Goal: Task Accomplishment & Management: Manage account settings

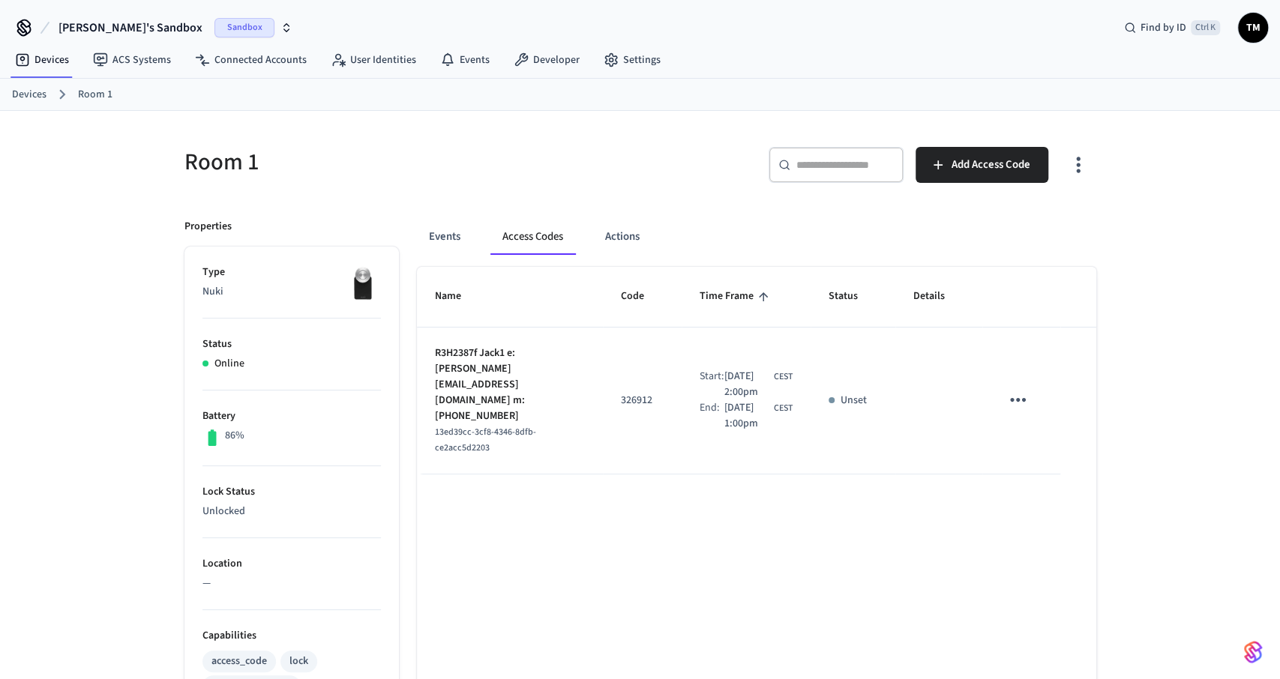
click at [1010, 389] on icon "sticky table" at bounding box center [1017, 399] width 23 height 23
click at [1049, 477] on li "Delete" at bounding box center [1053, 476] width 71 height 40
click at [1025, 392] on icon "sticky table" at bounding box center [1017, 399] width 23 height 23
click at [1049, 476] on li "Delete" at bounding box center [1053, 476] width 71 height 40
click at [46, 100] on ol "Devices Room 1" at bounding box center [646, 94] width 1268 height 19
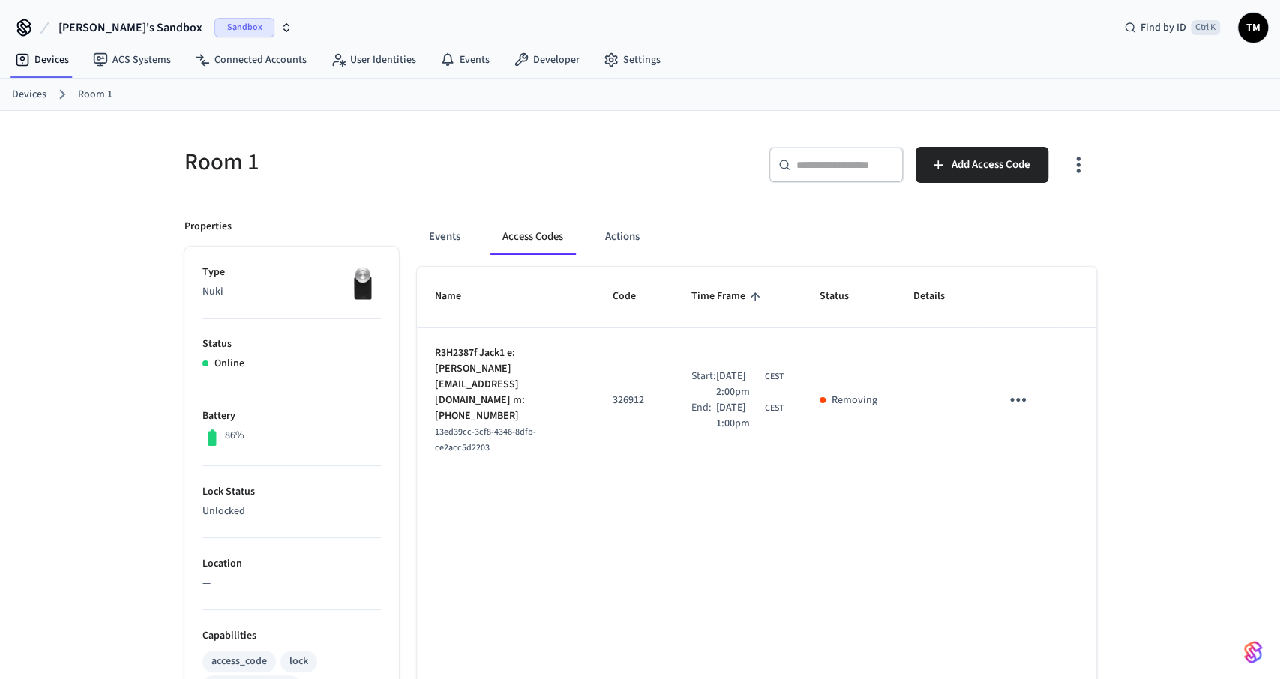
click at [36, 97] on link "Devices" at bounding box center [29, 95] width 34 height 16
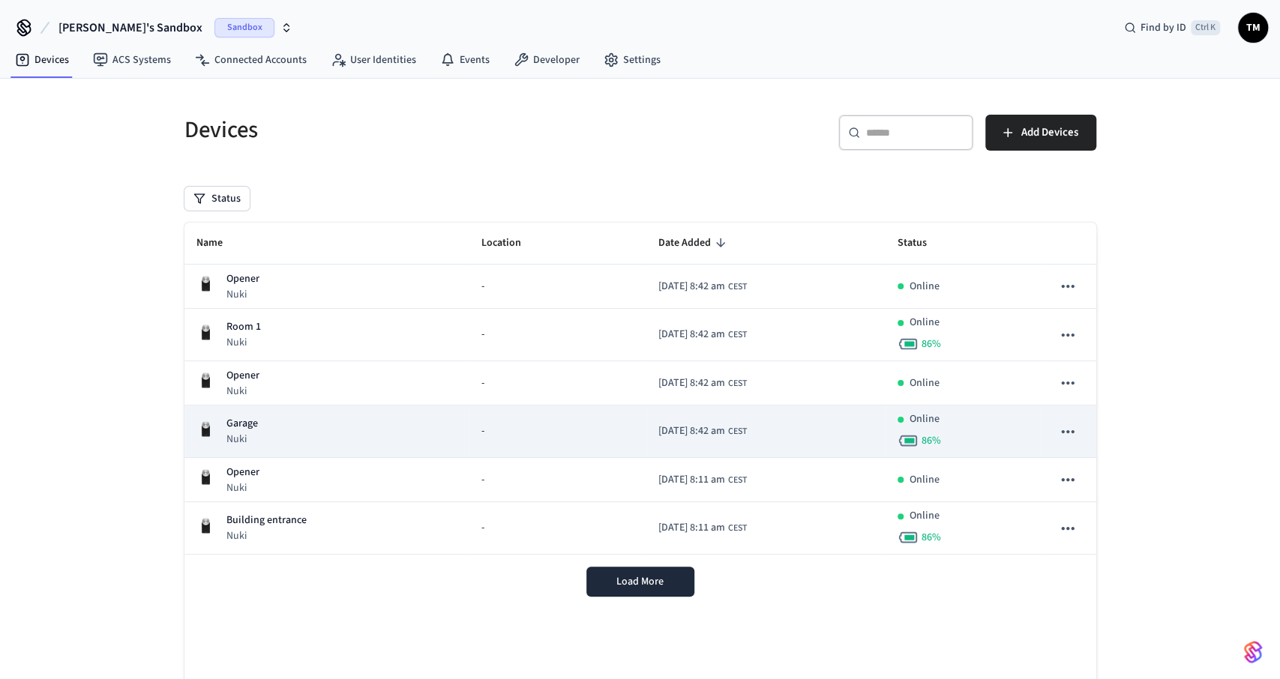
click at [329, 421] on div "Garage Nuki" at bounding box center [327, 431] width 262 height 31
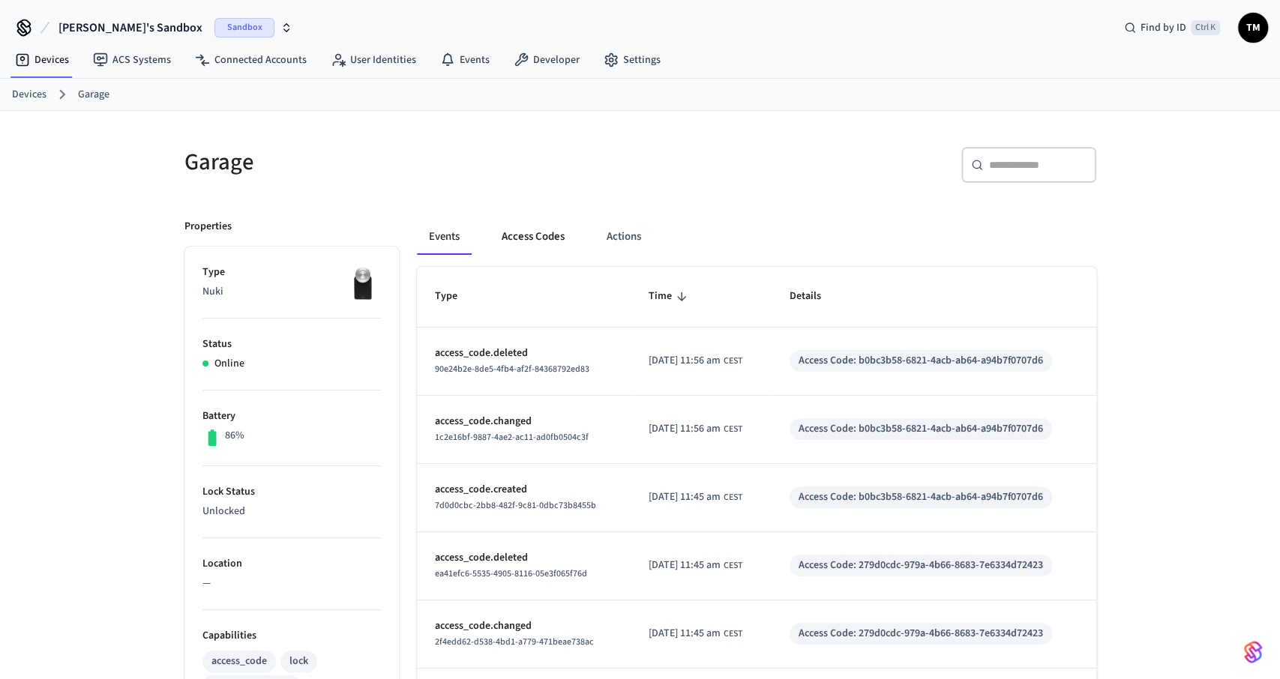
click at [534, 241] on button "Access Codes" at bounding box center [532, 237] width 87 height 36
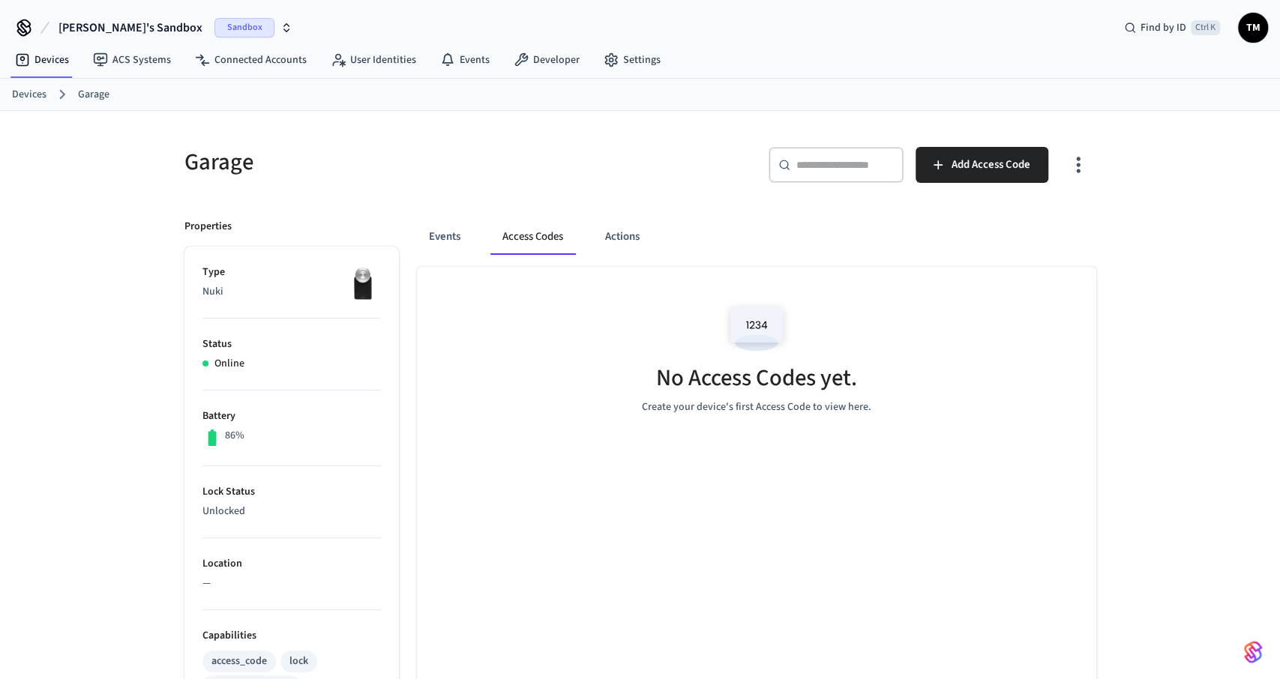
click at [19, 89] on link "Devices" at bounding box center [29, 95] width 34 height 16
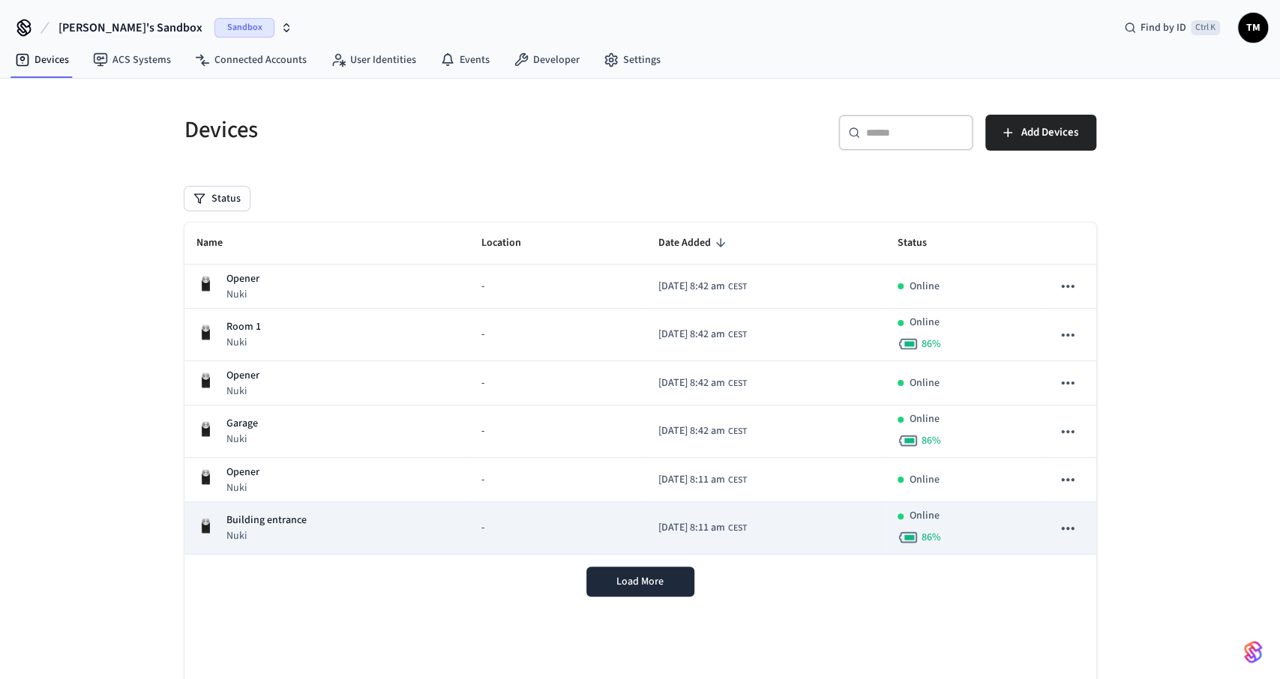
click at [257, 524] on p "Building entrance" at bounding box center [266, 521] width 80 height 16
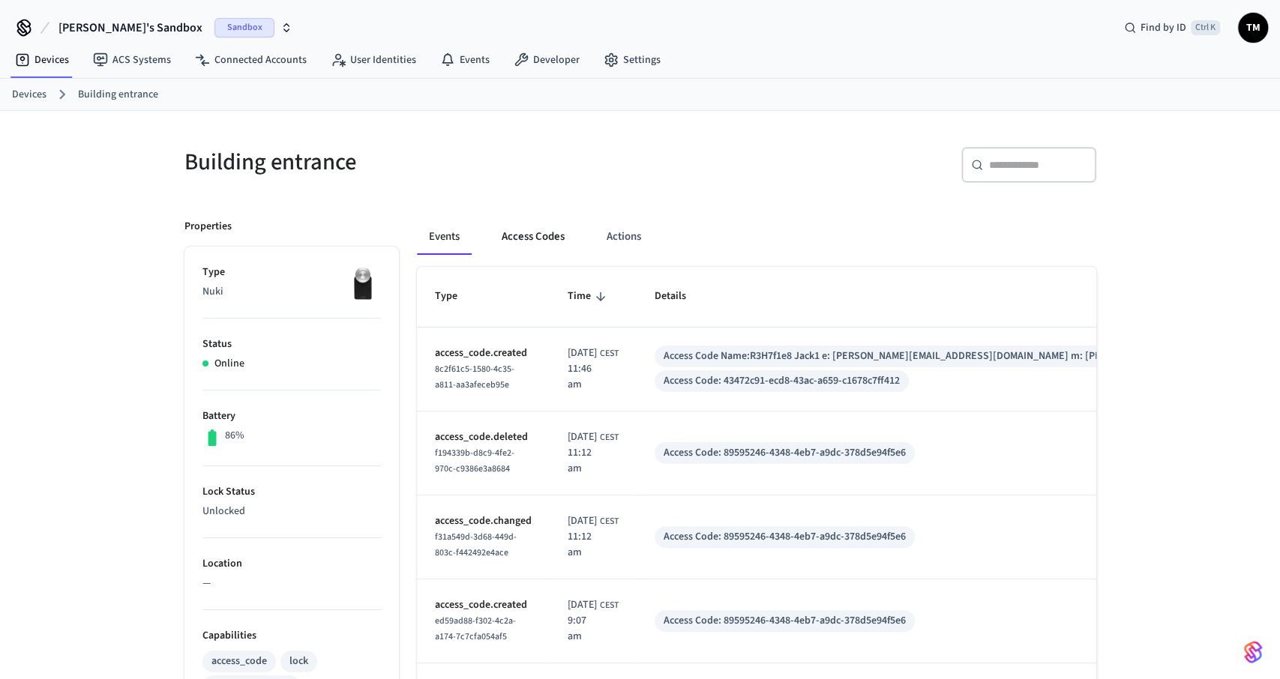
click at [543, 234] on button "Access Codes" at bounding box center [532, 237] width 87 height 36
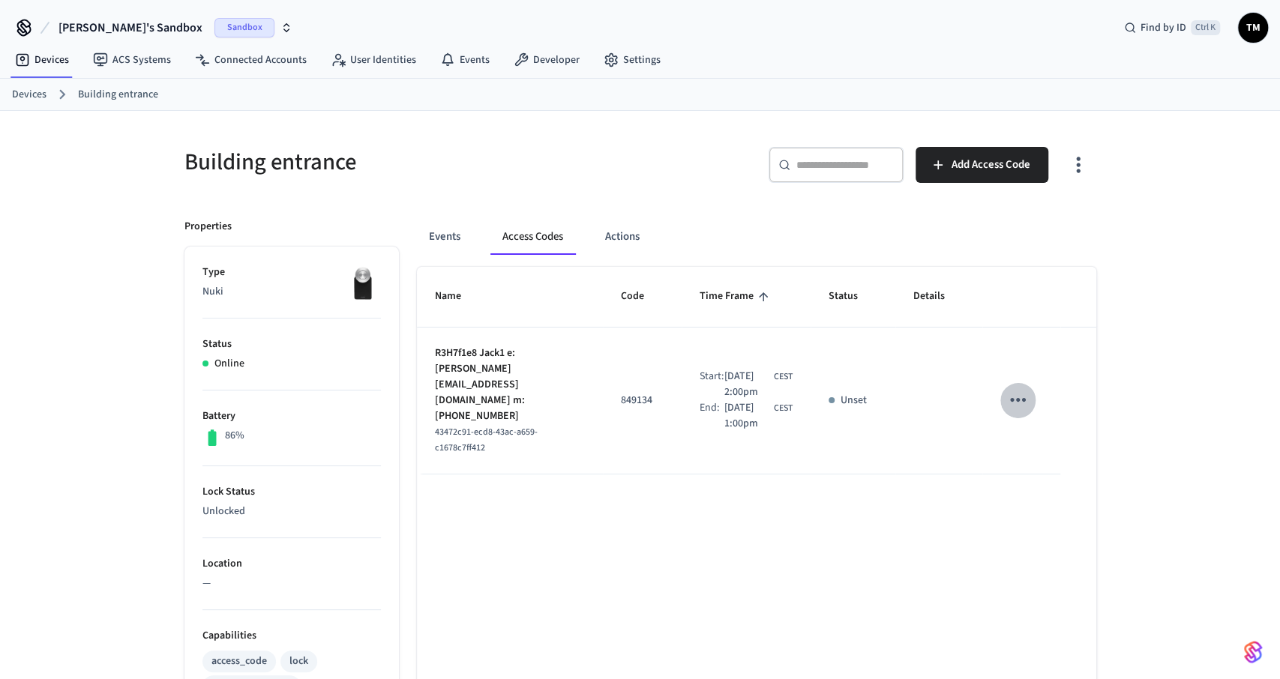
click at [1011, 388] on icon "sticky table" at bounding box center [1017, 399] width 23 height 23
click at [1044, 473] on li "Delete" at bounding box center [1053, 476] width 71 height 40
click at [32, 92] on link "Devices" at bounding box center [29, 95] width 34 height 16
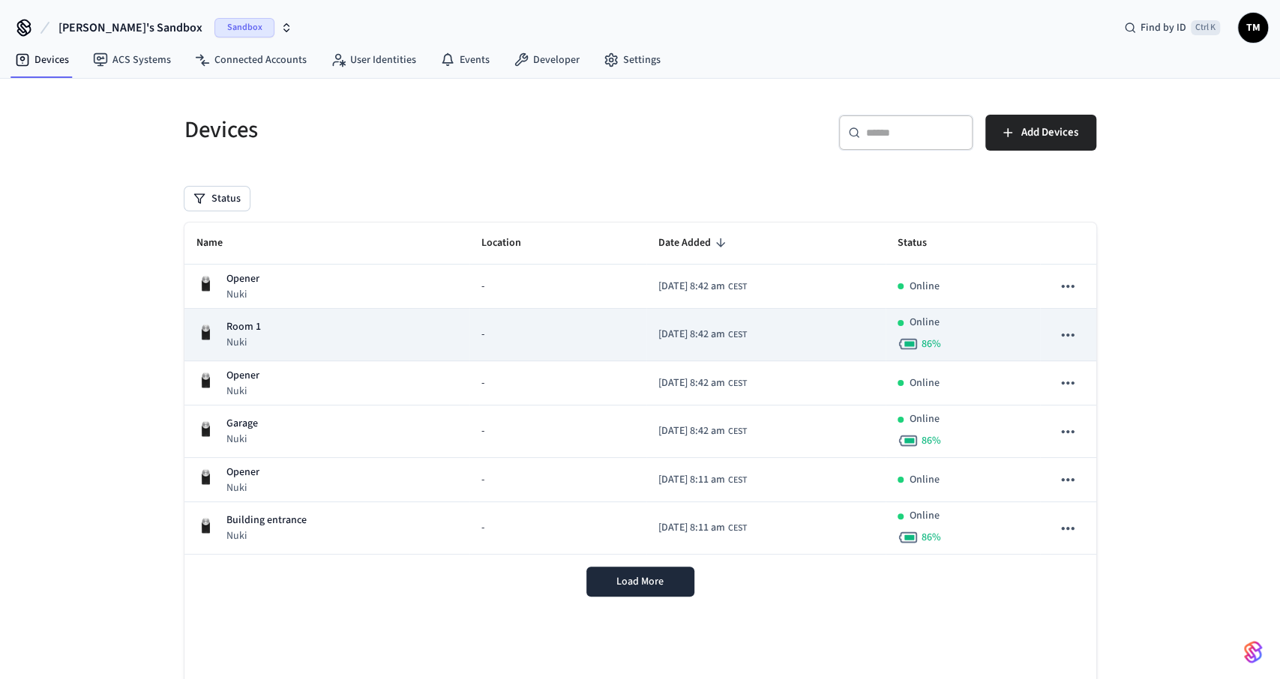
click at [258, 321] on p "Room 1" at bounding box center [243, 327] width 34 height 16
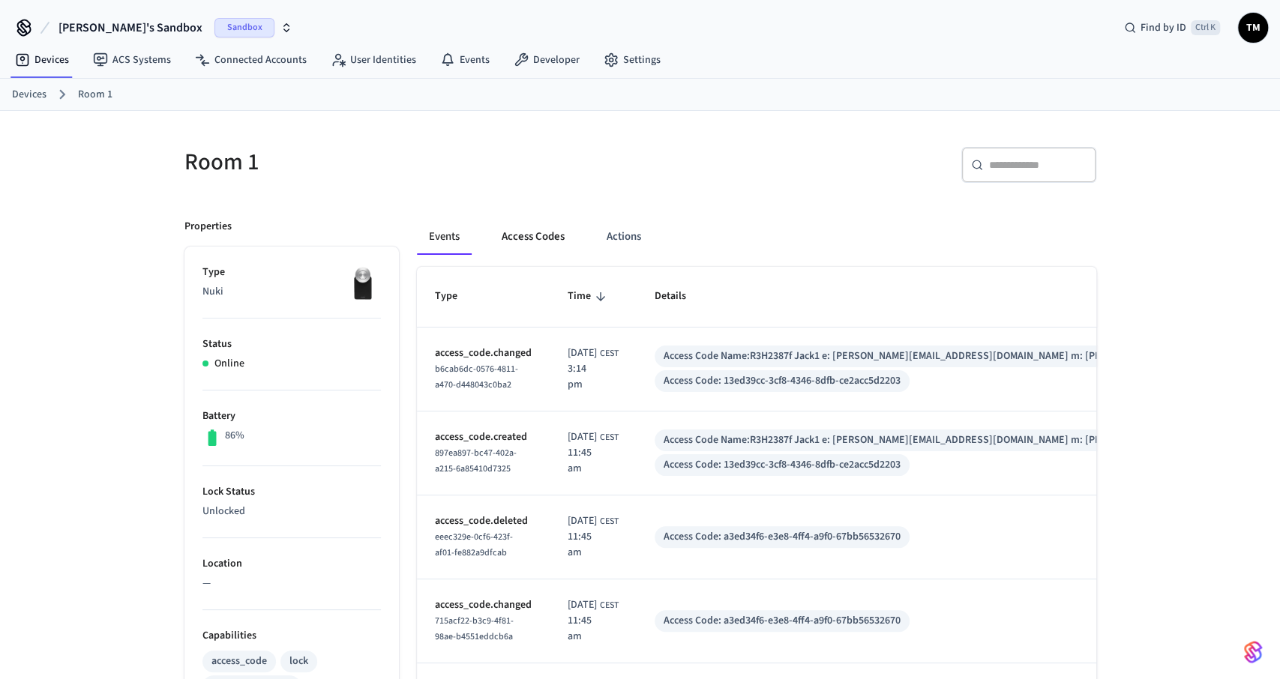
click at [513, 226] on button "Access Codes" at bounding box center [532, 237] width 87 height 36
click at [554, 241] on button "Access Codes" at bounding box center [532, 237] width 87 height 36
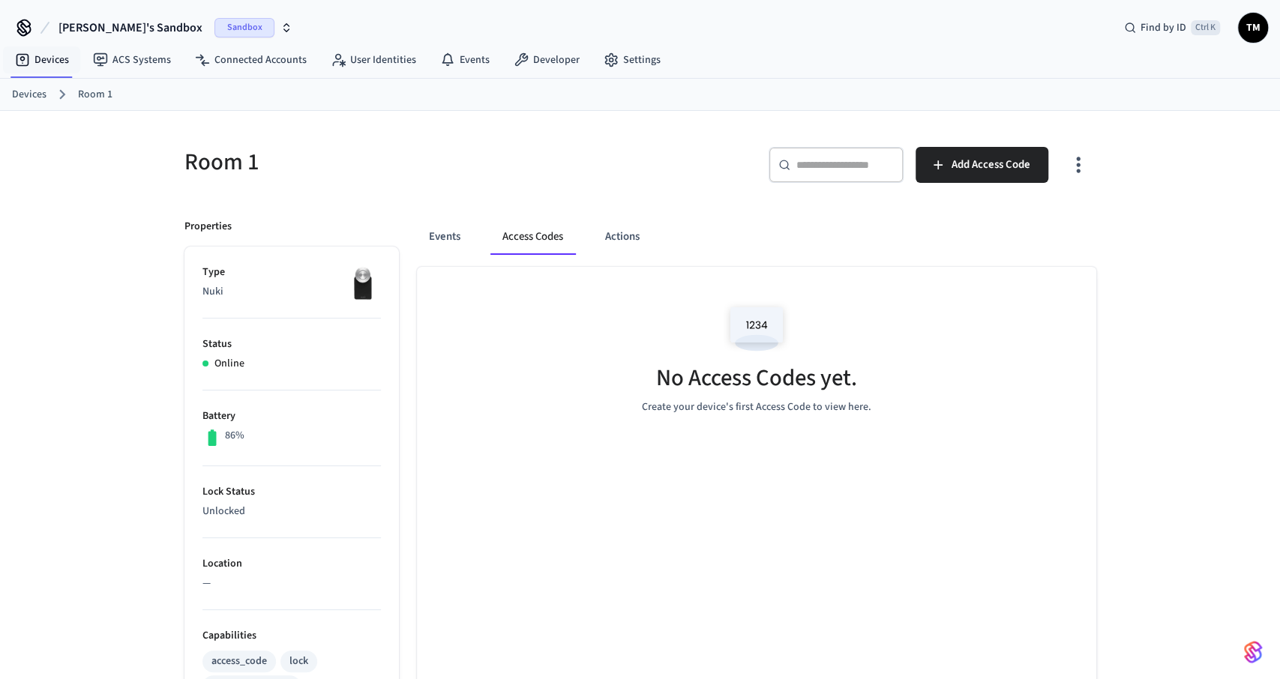
click at [37, 88] on link "Devices" at bounding box center [29, 95] width 34 height 16
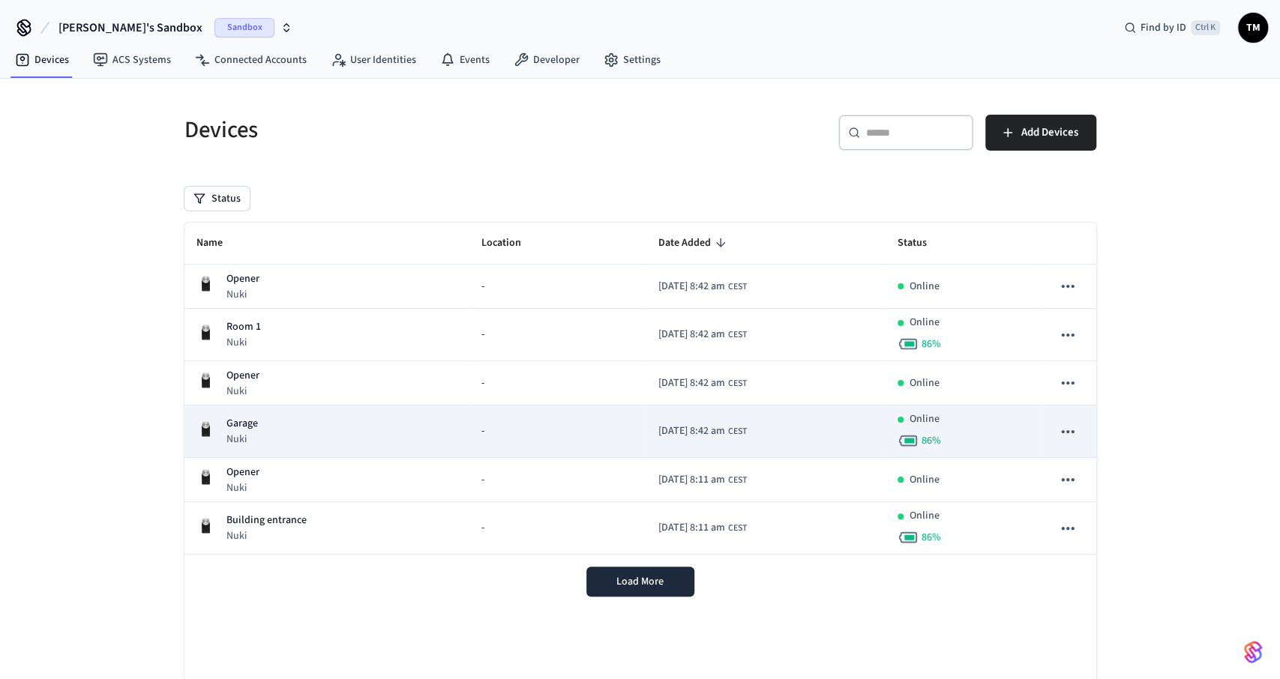
click at [248, 430] on p "Garage" at bounding box center [241, 424] width 31 height 16
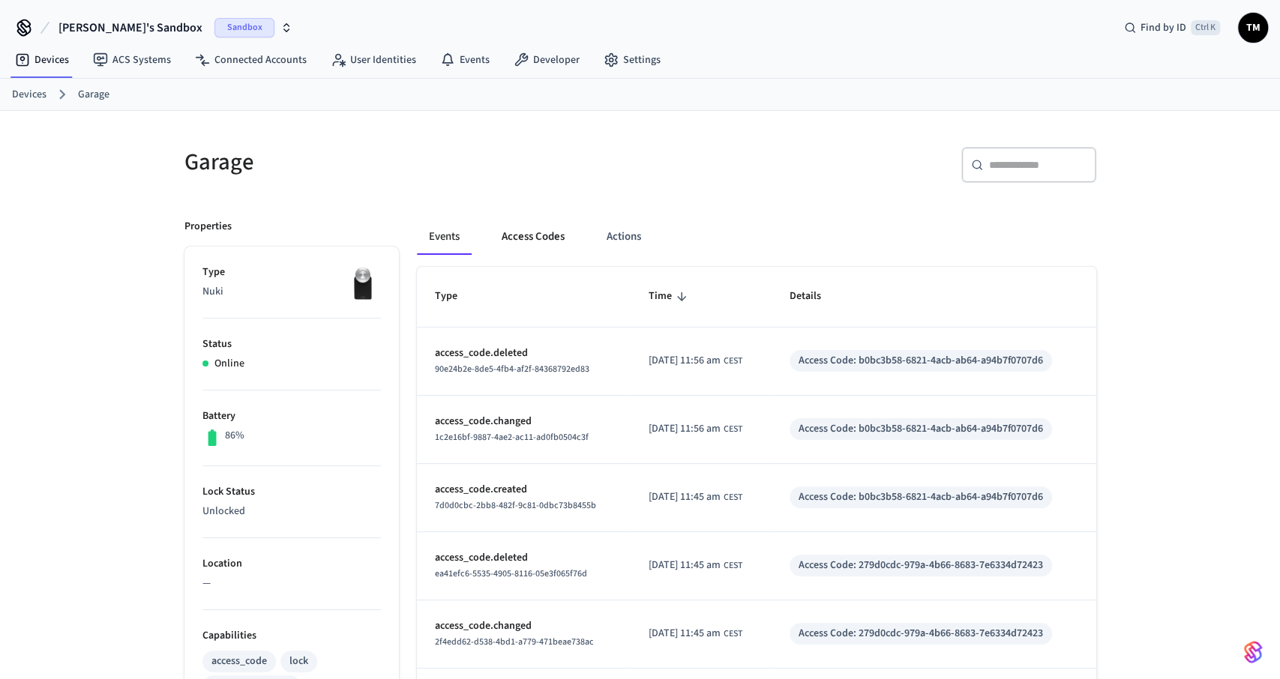
click at [522, 228] on button "Access Codes" at bounding box center [532, 237] width 87 height 36
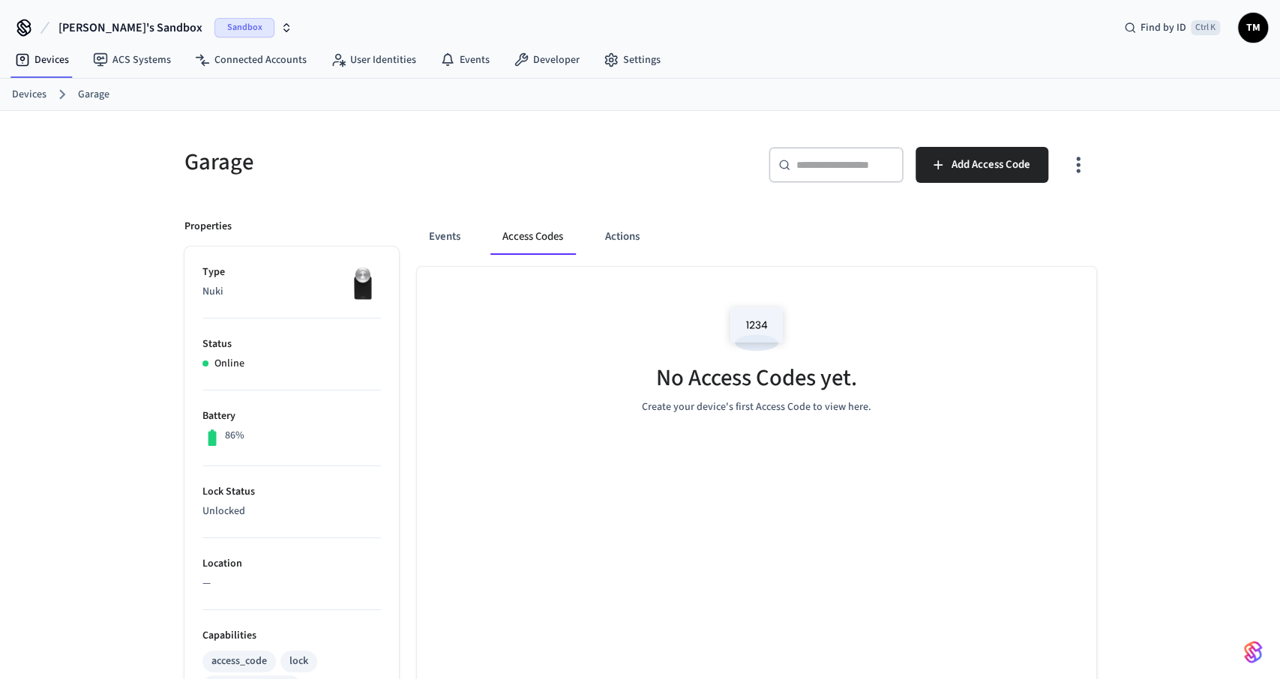
click at [22, 94] on link "Devices" at bounding box center [29, 95] width 34 height 16
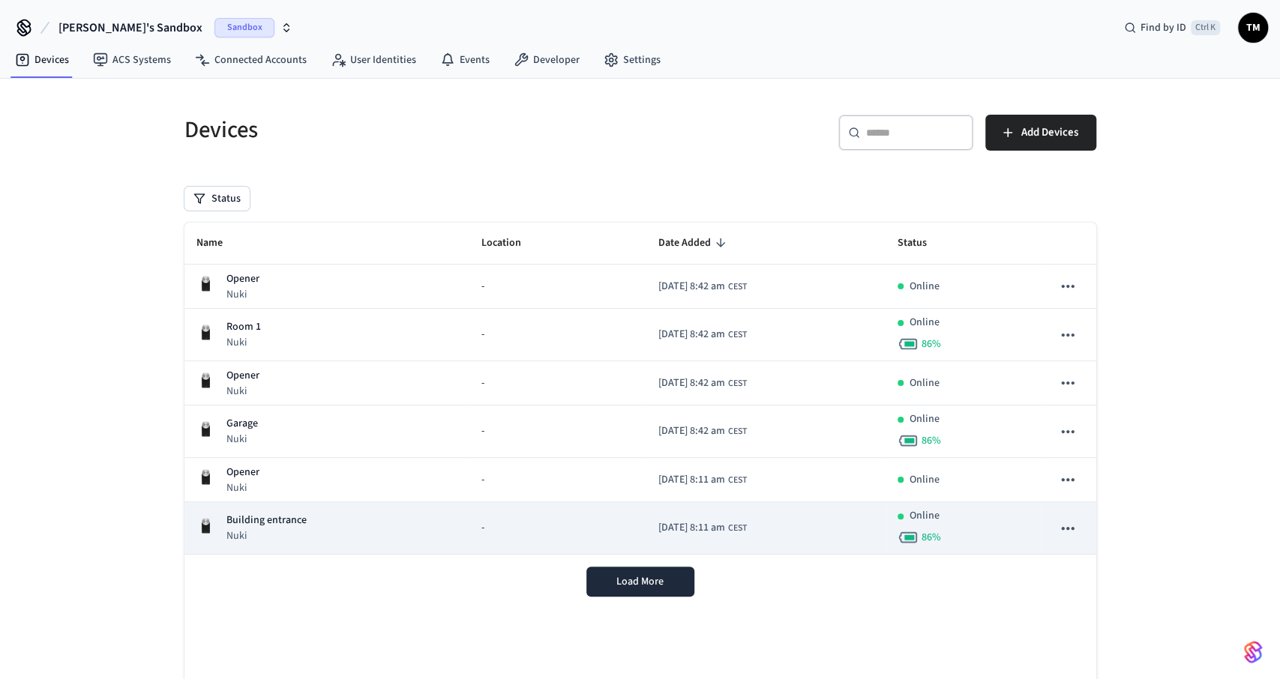
click at [274, 522] on p "Building entrance" at bounding box center [266, 521] width 80 height 16
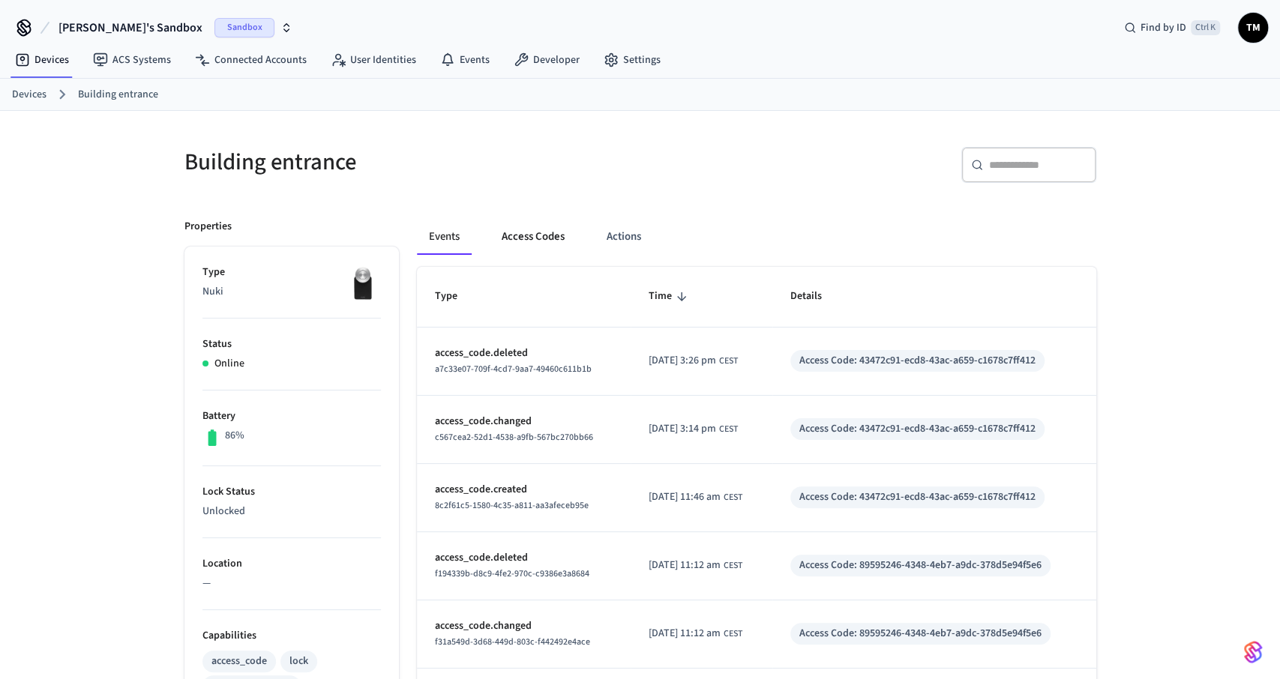
click at [502, 229] on button "Access Codes" at bounding box center [532, 237] width 87 height 36
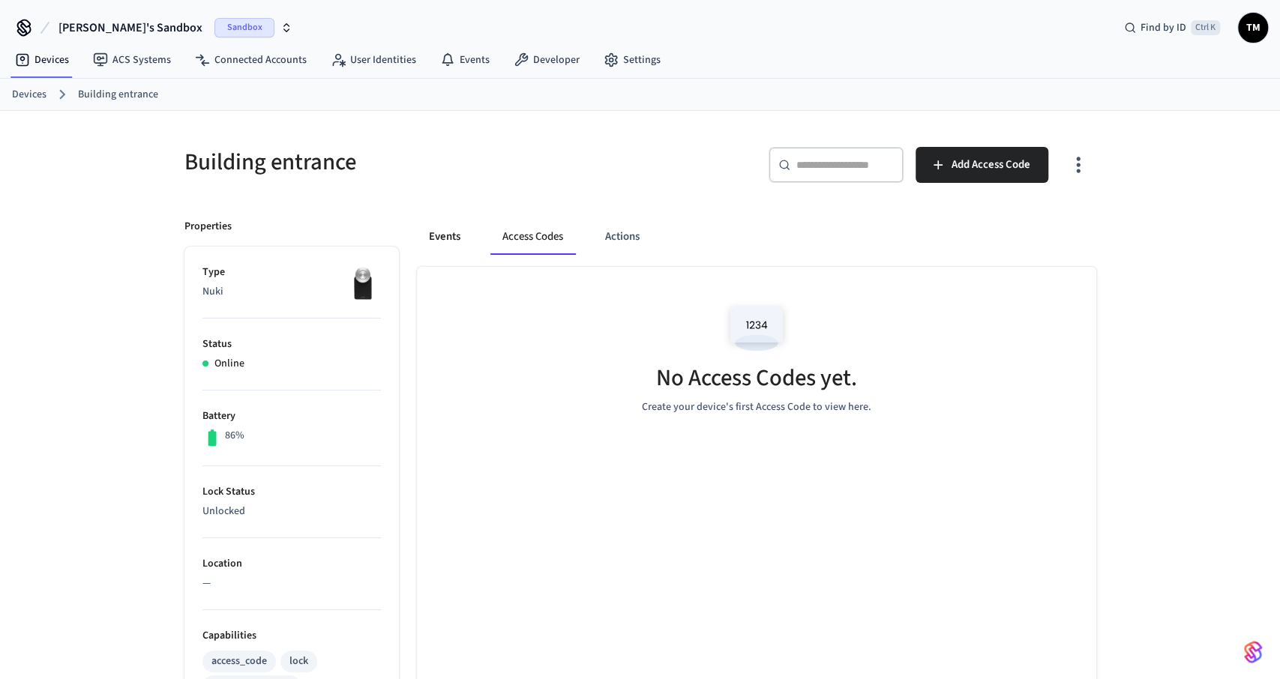
click at [441, 232] on button "Events" at bounding box center [444, 237] width 55 height 36
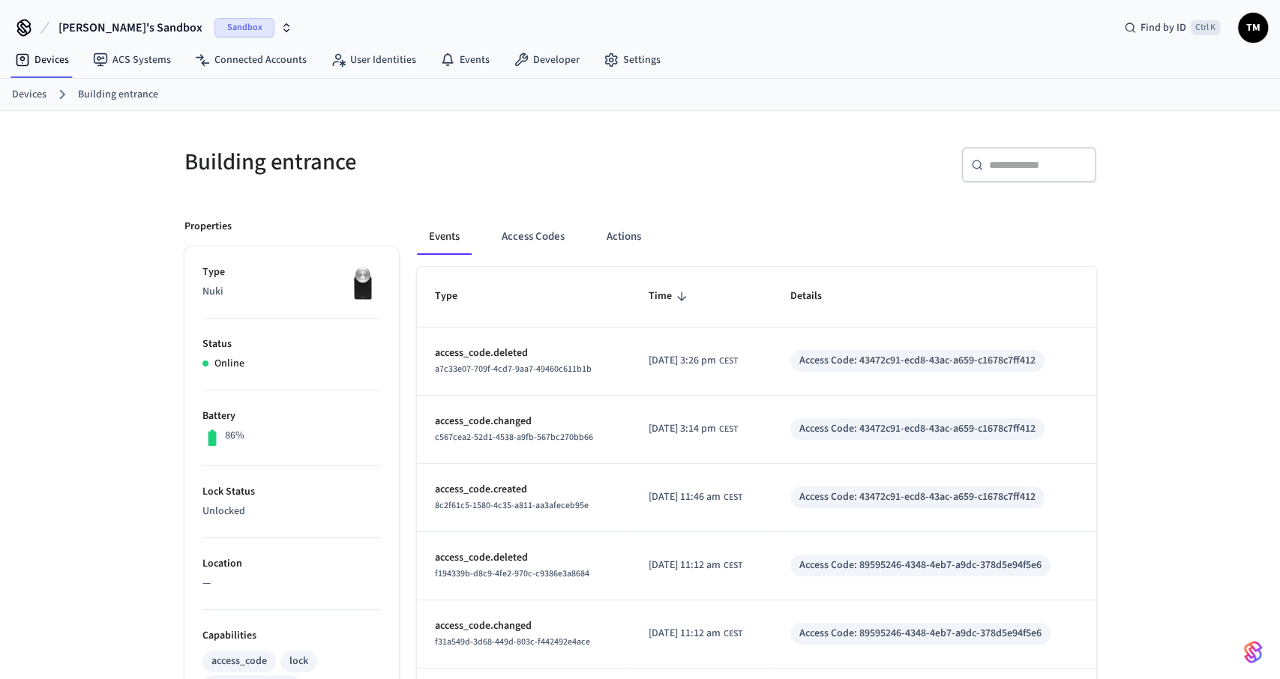
click at [34, 99] on link "Devices" at bounding box center [29, 95] width 34 height 16
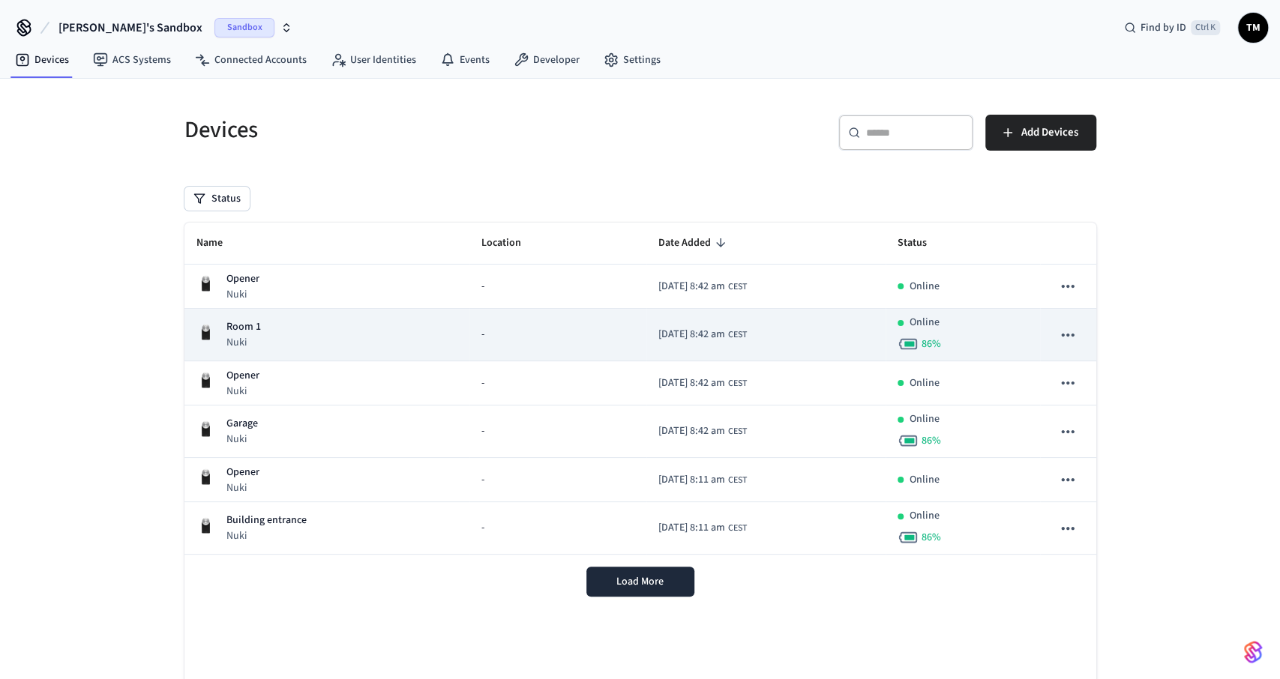
click at [294, 339] on div "Room 1 Nuki" at bounding box center [327, 334] width 262 height 31
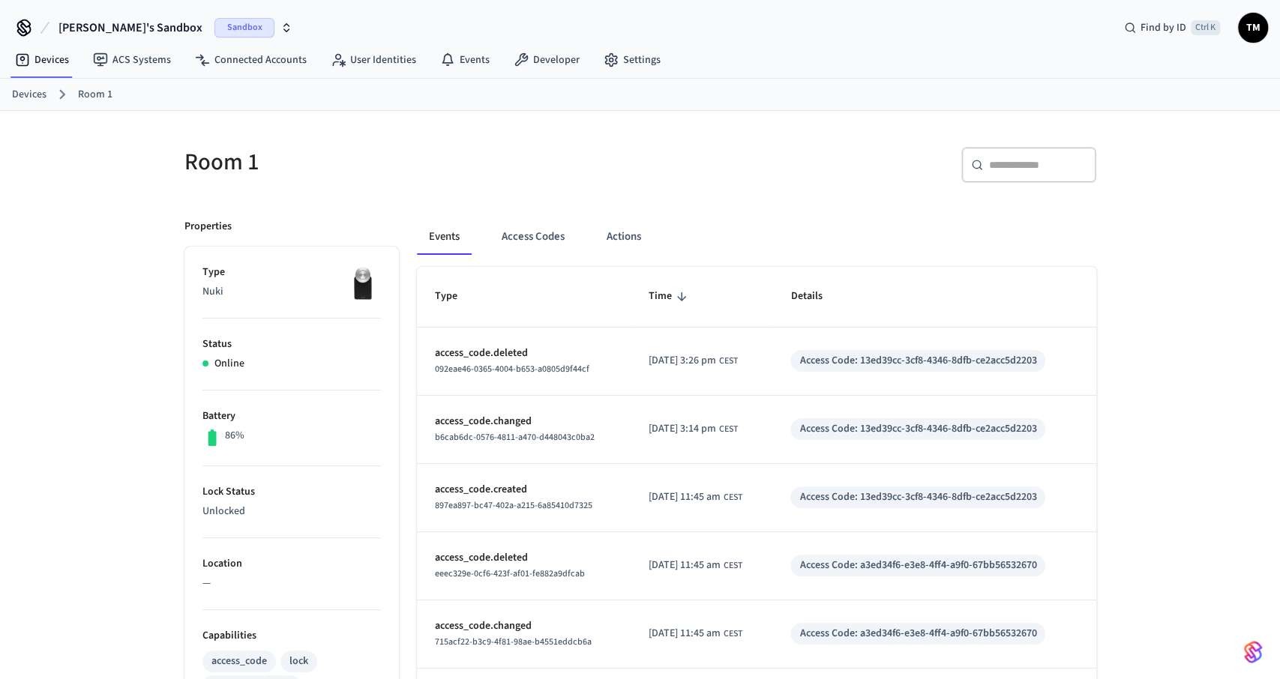
click at [858, 170] on div "​ ​" at bounding box center [872, 171] width 447 height 48
click at [538, 230] on button "Access Codes" at bounding box center [532, 237] width 87 height 36
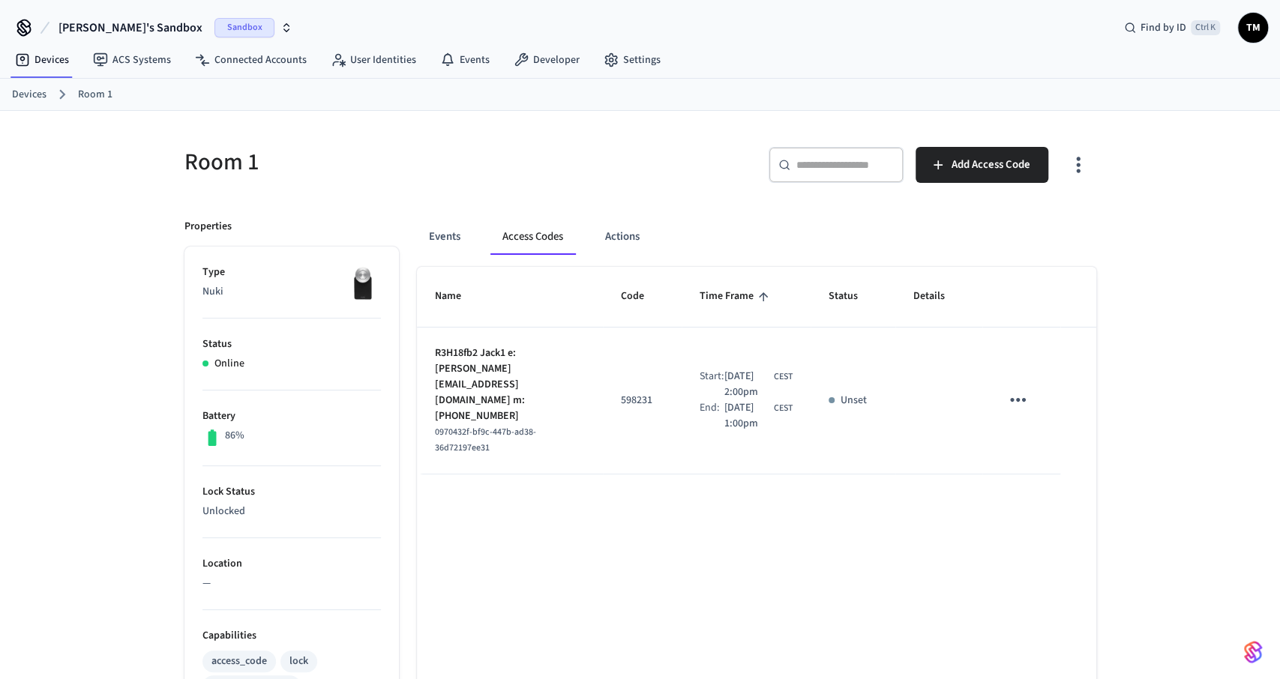
click at [23, 85] on ol "Devices Room 1" at bounding box center [646, 94] width 1268 height 19
click at [25, 92] on link "Devices" at bounding box center [29, 95] width 34 height 16
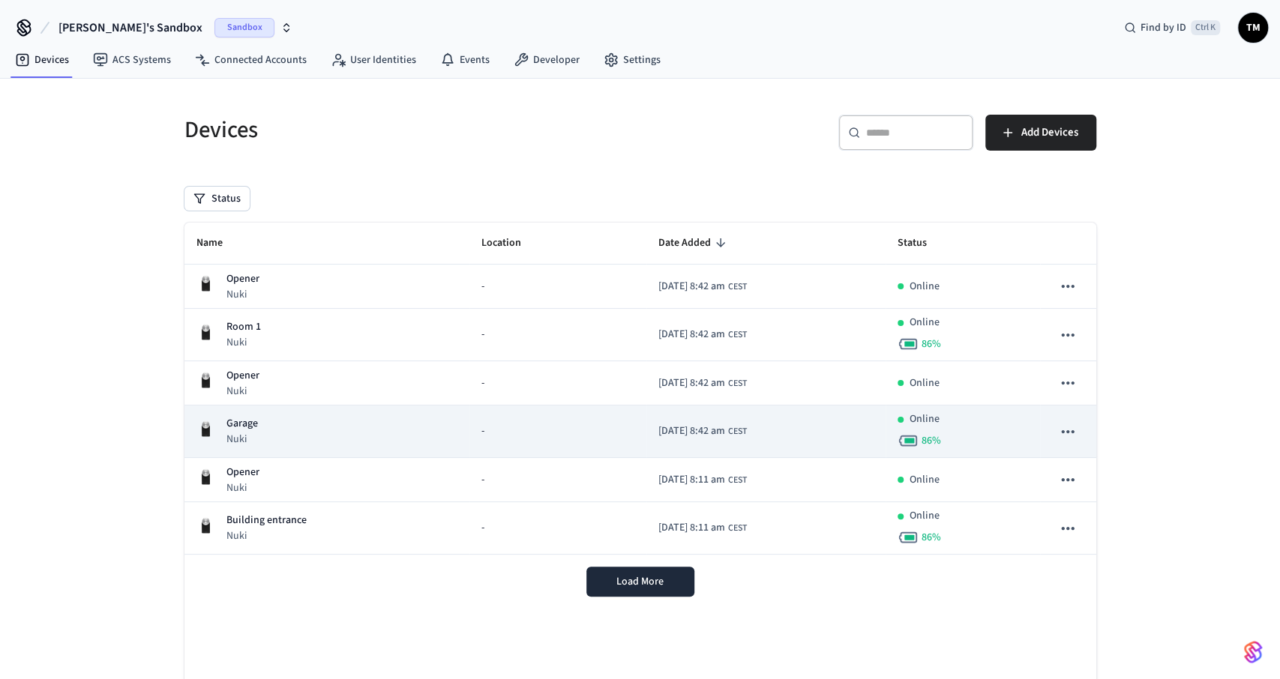
click at [296, 428] on div "Garage Nuki" at bounding box center [327, 431] width 262 height 31
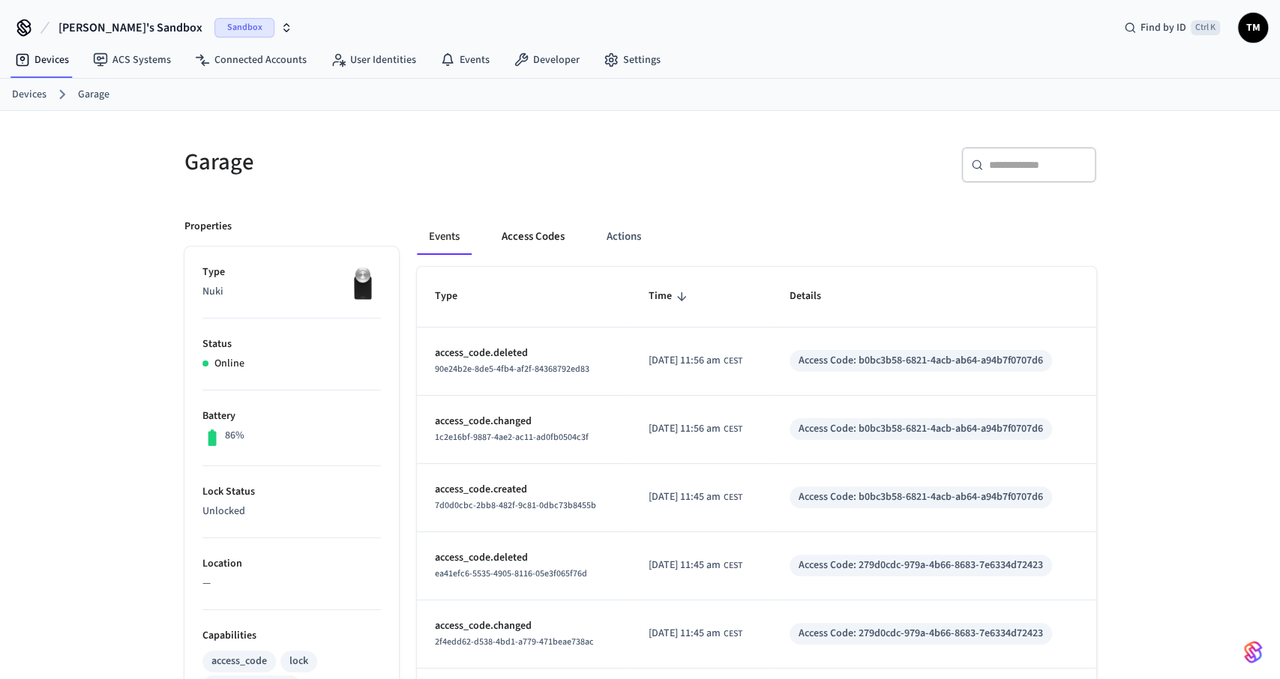
click at [537, 230] on button "Access Codes" at bounding box center [532, 237] width 87 height 36
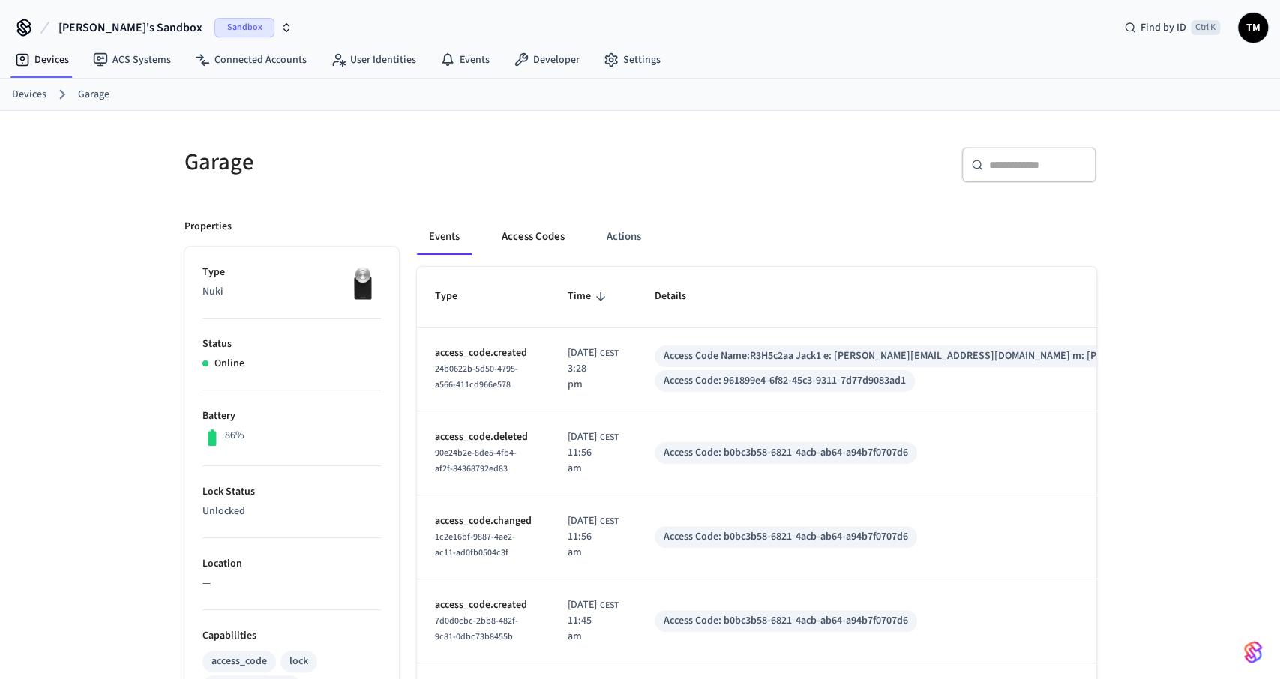
click at [540, 234] on button "Access Codes" at bounding box center [532, 237] width 87 height 36
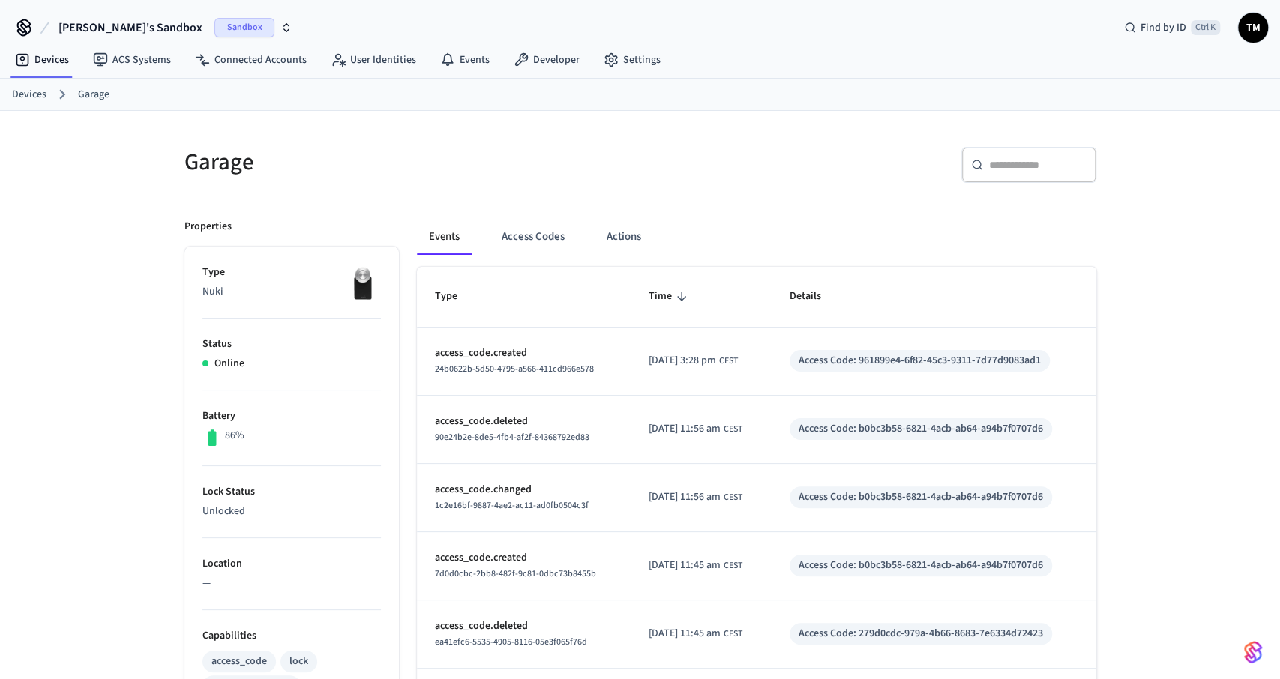
click at [546, 237] on button "Access Codes" at bounding box center [532, 237] width 87 height 36
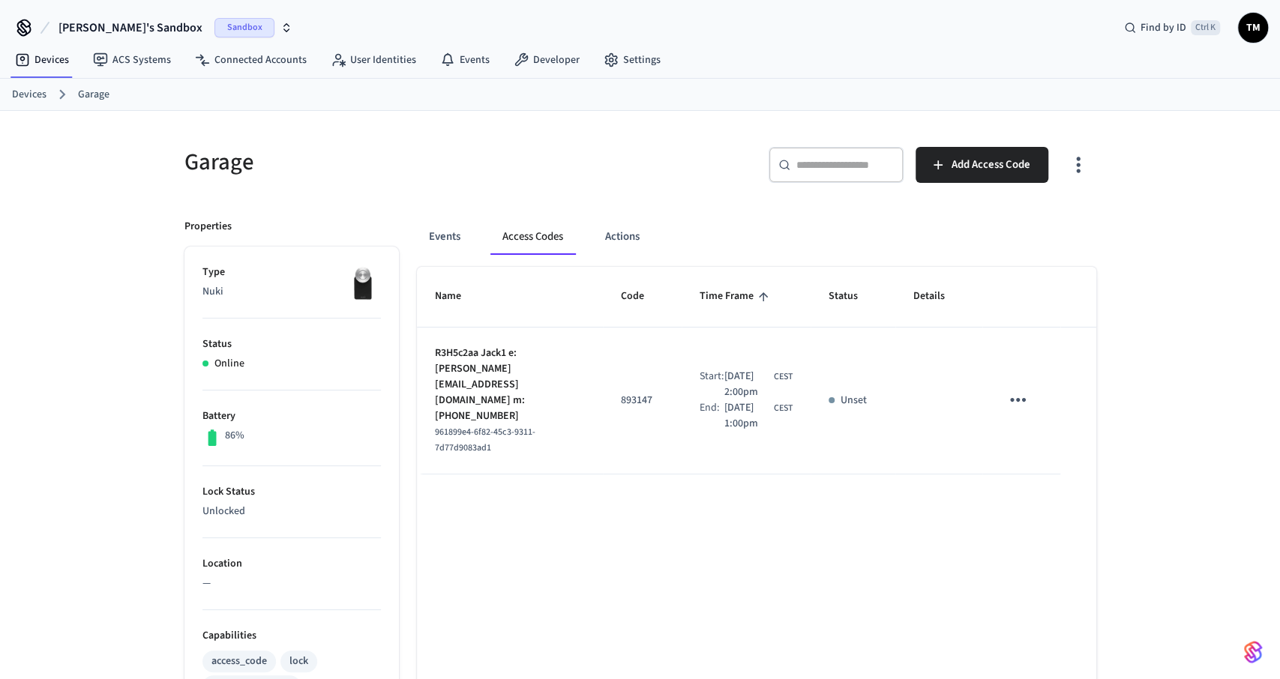
click at [42, 92] on link "Devices" at bounding box center [29, 95] width 34 height 16
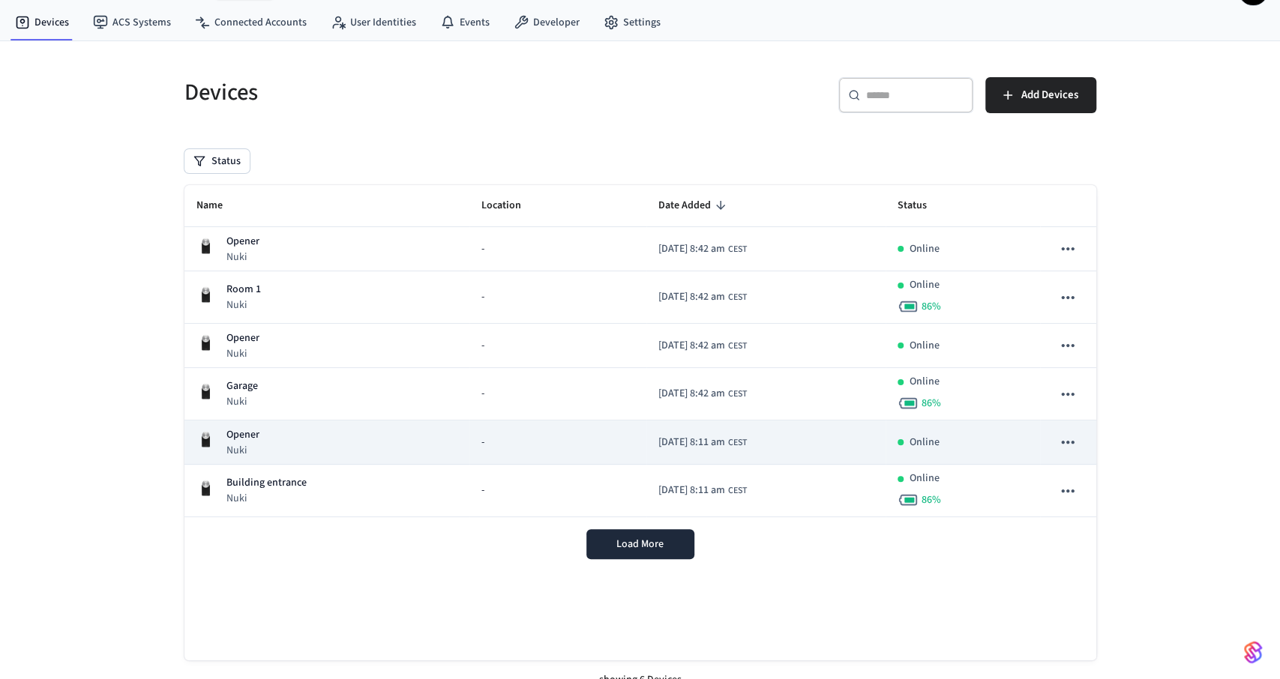
scroll to position [58, 0]
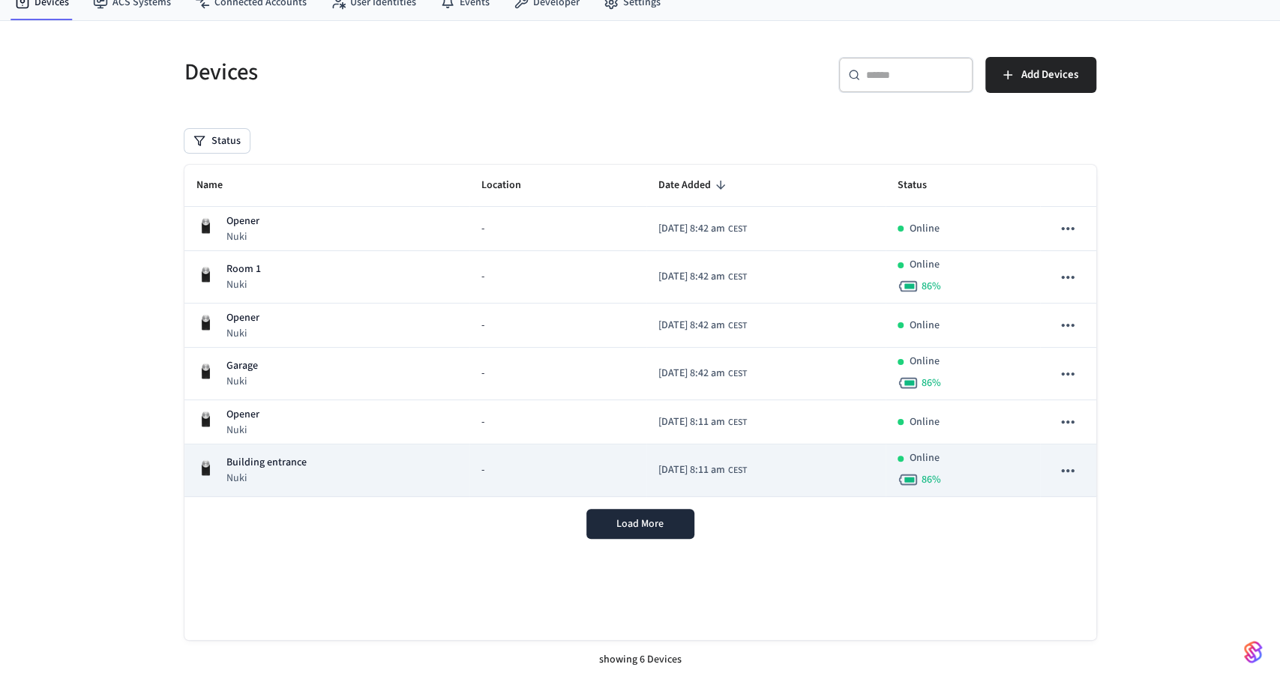
click at [330, 461] on div "Building entrance Nuki" at bounding box center [327, 470] width 262 height 31
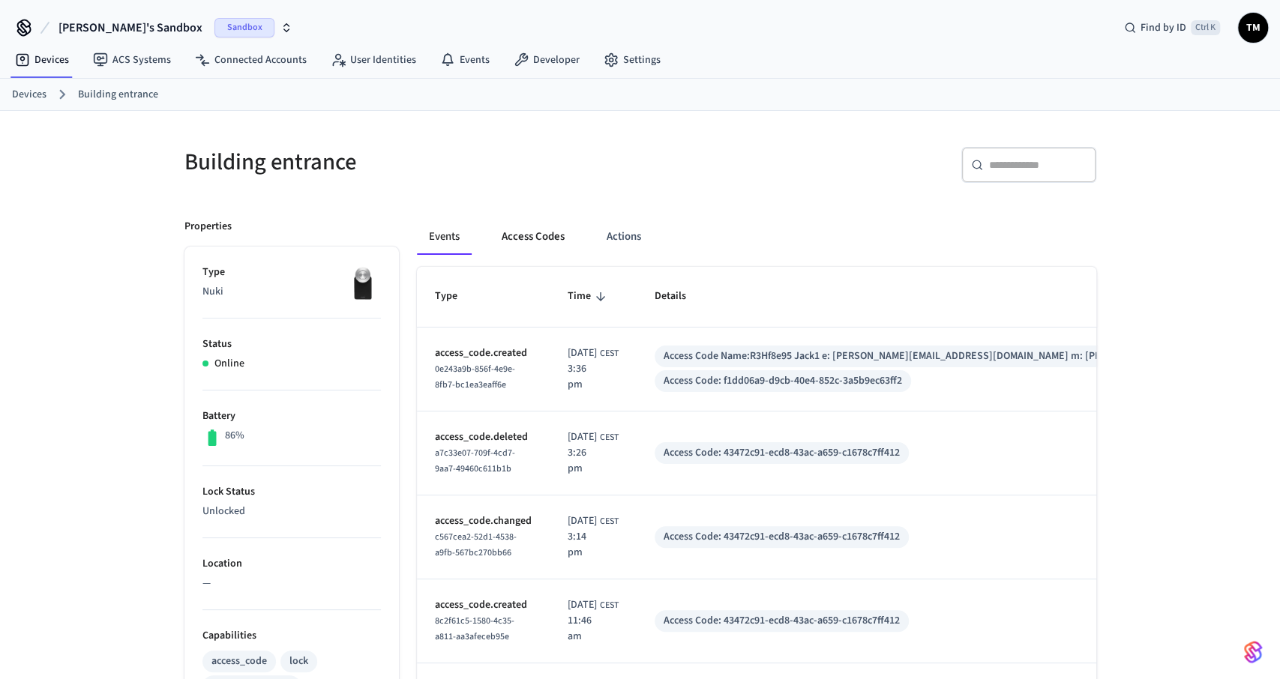
click at [537, 234] on button "Access Codes" at bounding box center [532, 237] width 87 height 36
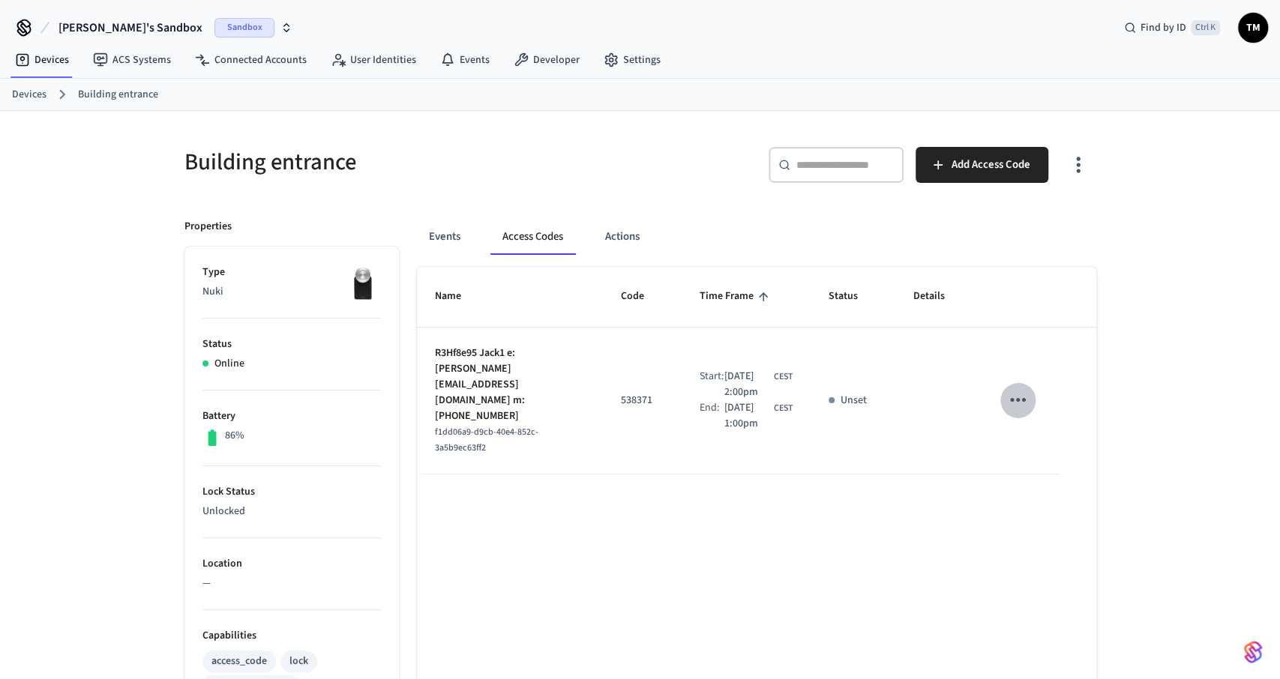
click at [1022, 394] on icon "sticky table" at bounding box center [1017, 399] width 23 height 23
click at [1055, 482] on li "Delete" at bounding box center [1053, 476] width 71 height 40
click at [24, 91] on link "Devices" at bounding box center [29, 95] width 34 height 16
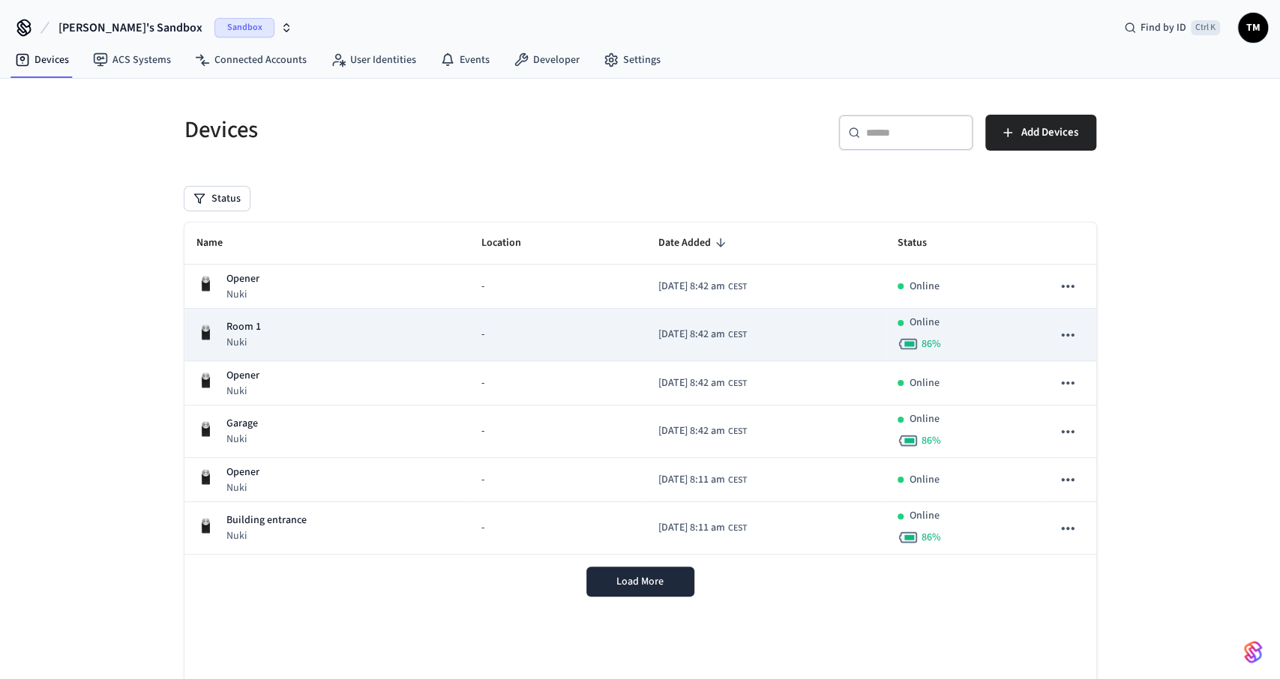
click at [271, 334] on div "Room 1 Nuki" at bounding box center [327, 334] width 262 height 31
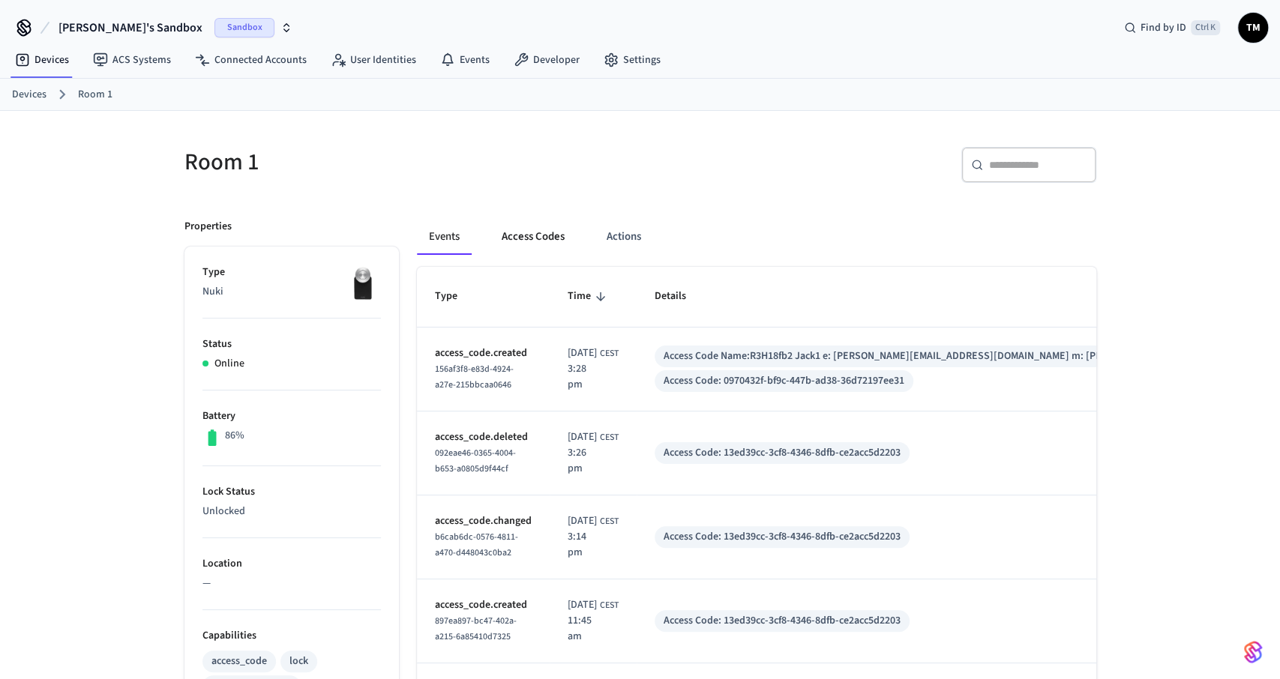
click at [544, 238] on button "Access Codes" at bounding box center [532, 237] width 87 height 36
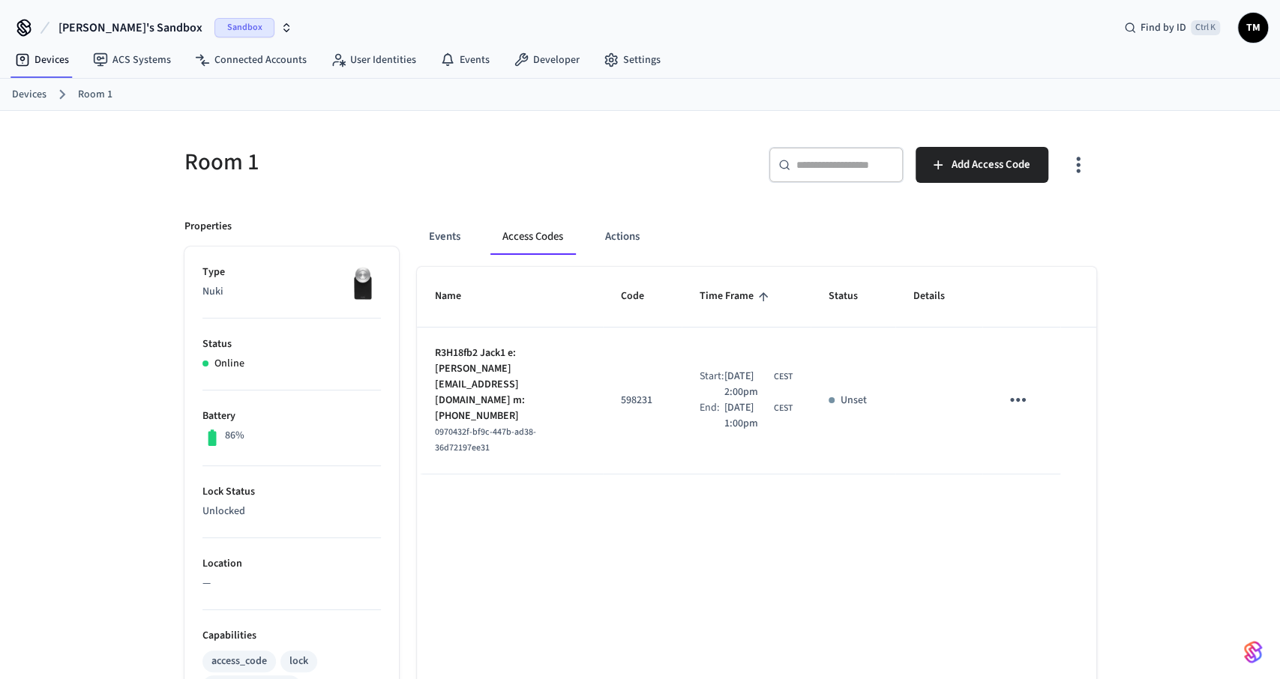
drag, startPoint x: 1046, startPoint y: 385, endPoint x: 1033, endPoint y: 388, distance: 13.3
click at [1044, 386] on td "sticky table" at bounding box center [1020, 401] width 77 height 147
click at [1022, 398] on icon "sticky table" at bounding box center [1018, 400] width 16 height 4
drag, startPoint x: 1048, startPoint y: 461, endPoint x: 1017, endPoint y: 449, distance: 33.0
click at [1048, 462] on li "Delete" at bounding box center [1057, 467] width 71 height 40
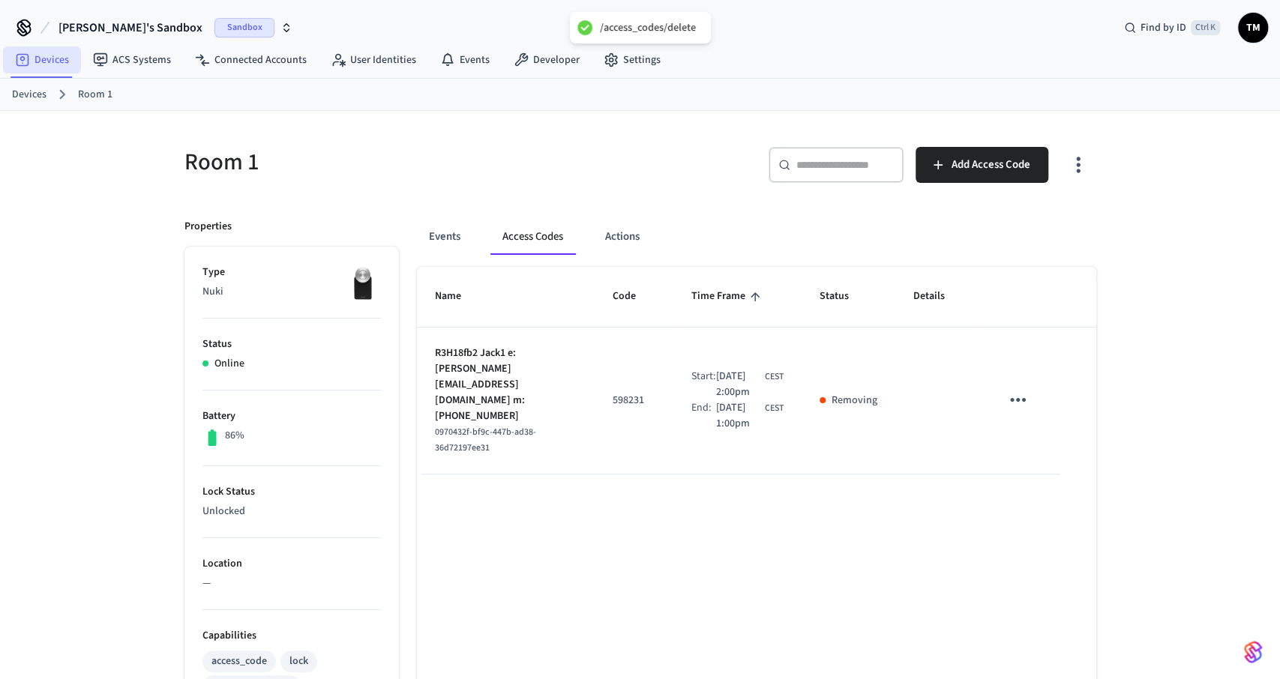
click at [43, 58] on link "Devices" at bounding box center [42, 59] width 78 height 27
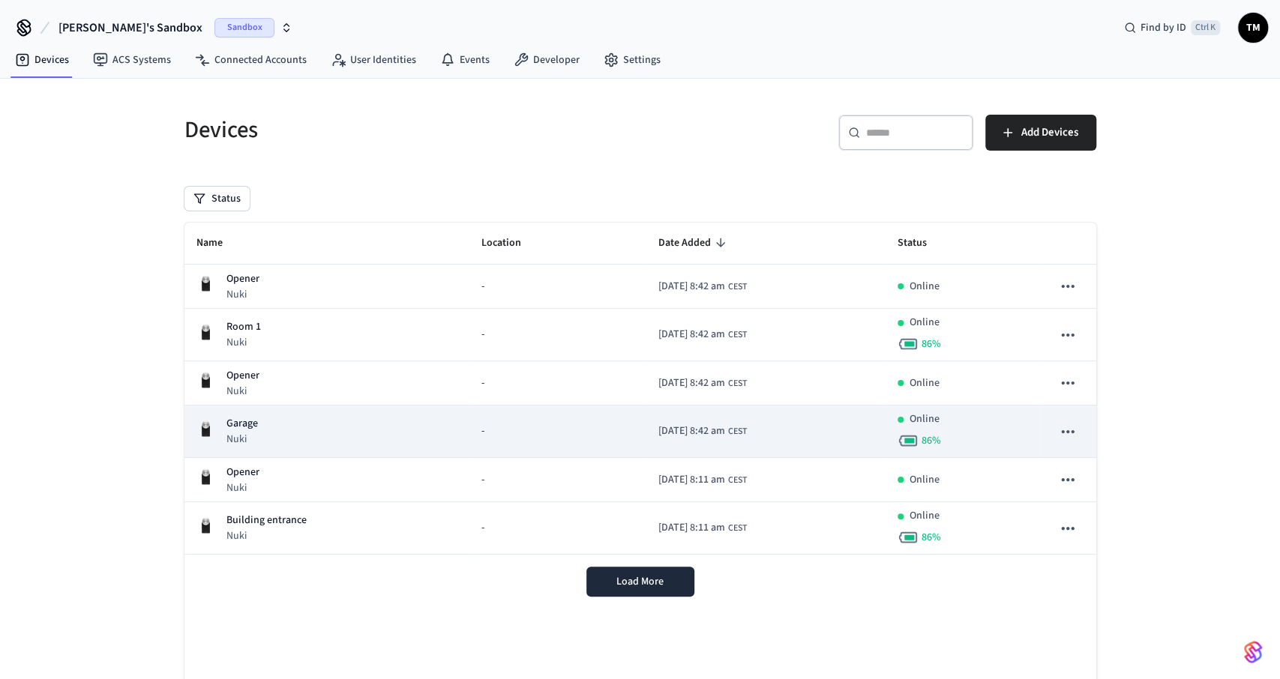
click at [299, 417] on div "Garage Nuki" at bounding box center [327, 431] width 262 height 31
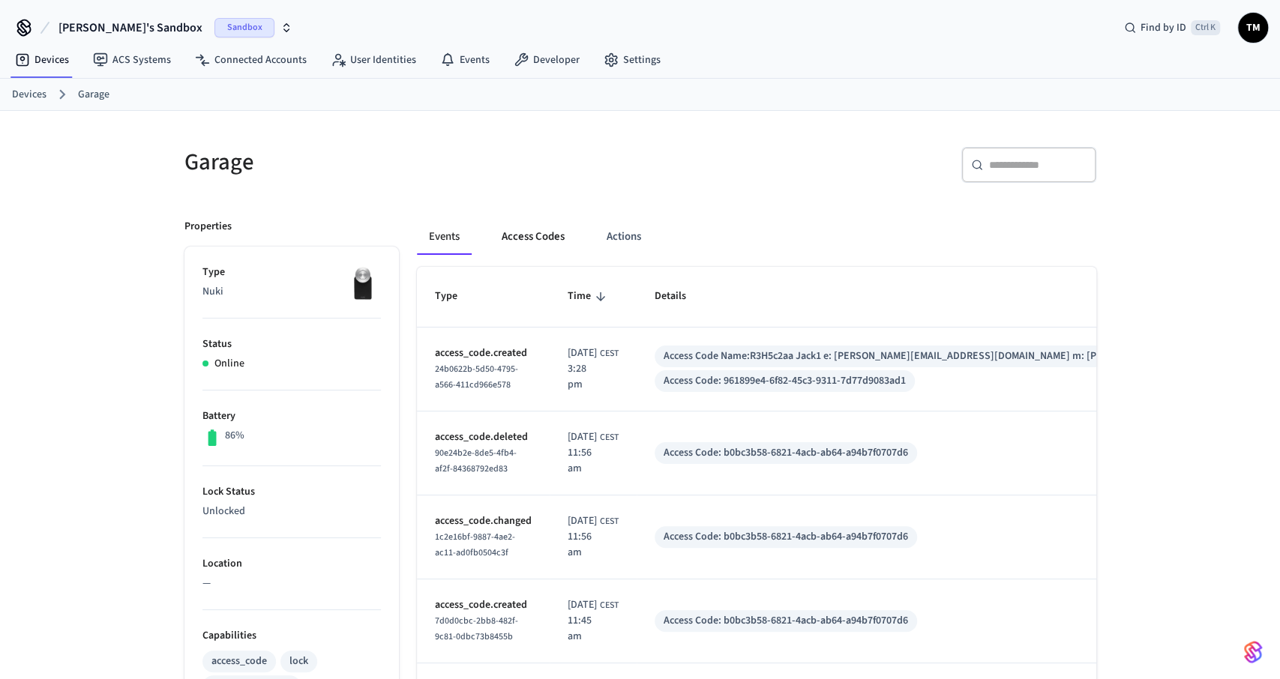
click at [537, 236] on button "Access Codes" at bounding box center [532, 237] width 87 height 36
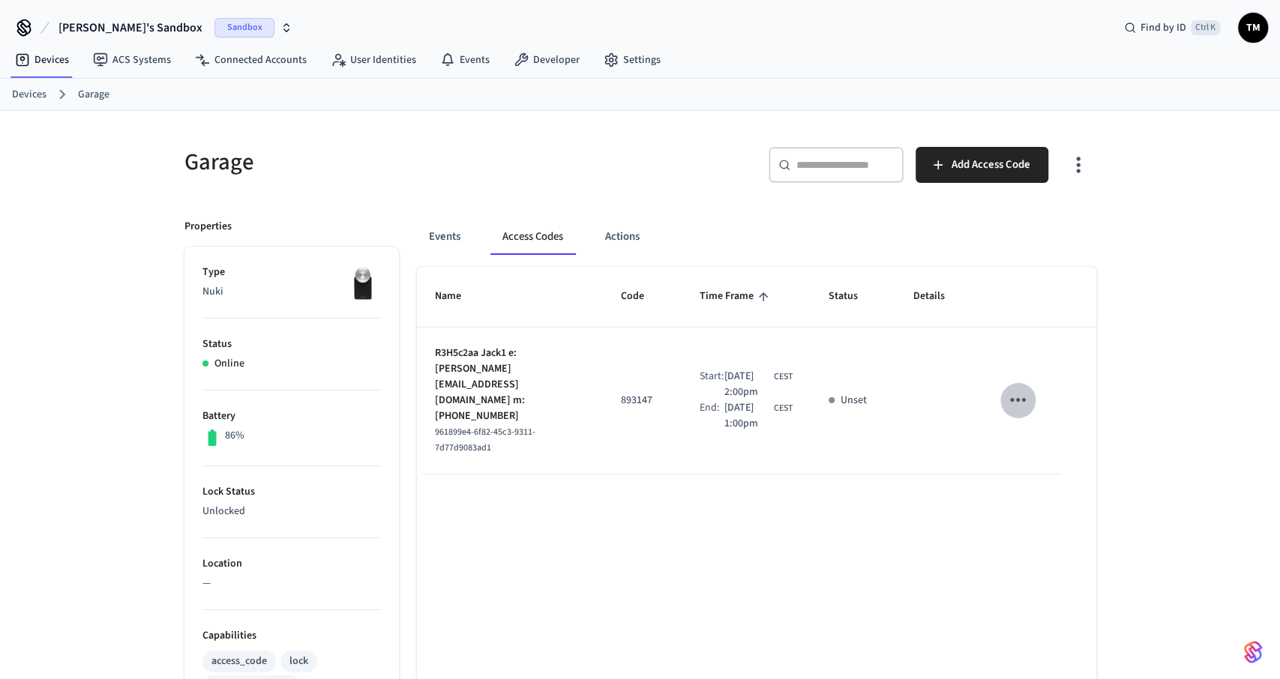
click at [1014, 388] on icon "sticky table" at bounding box center [1017, 399] width 23 height 23
click at [1053, 474] on li "Delete" at bounding box center [1053, 476] width 71 height 40
click at [558, 223] on button "Access Codes" at bounding box center [532, 237] width 85 height 36
click at [14, 88] on link "Devices" at bounding box center [29, 95] width 34 height 16
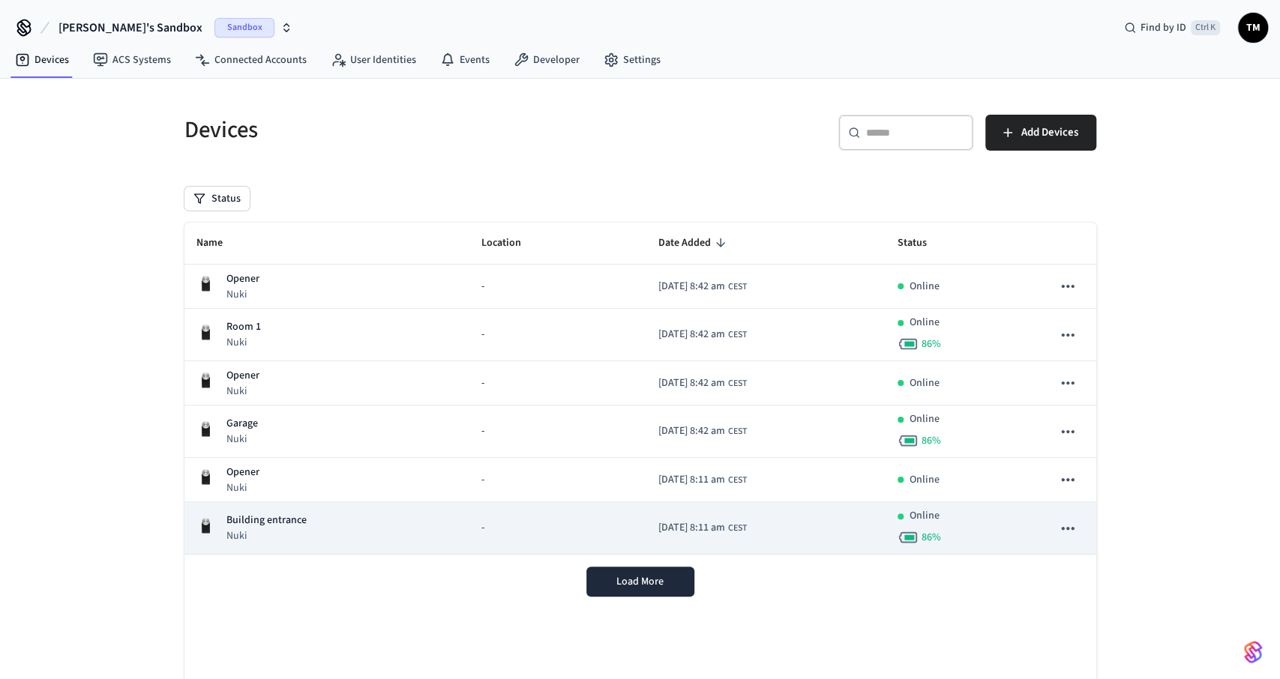
click at [328, 519] on div "Building entrance Nuki" at bounding box center [327, 528] width 262 height 31
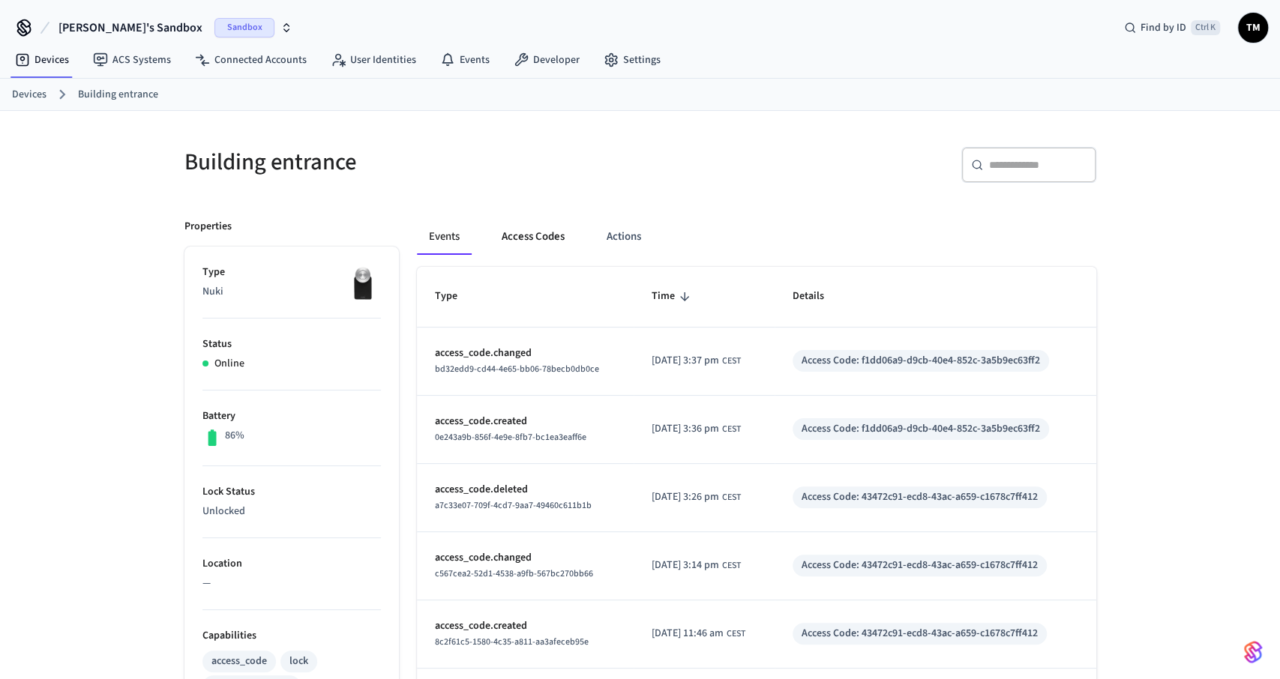
click at [534, 235] on button "Access Codes" at bounding box center [532, 237] width 87 height 36
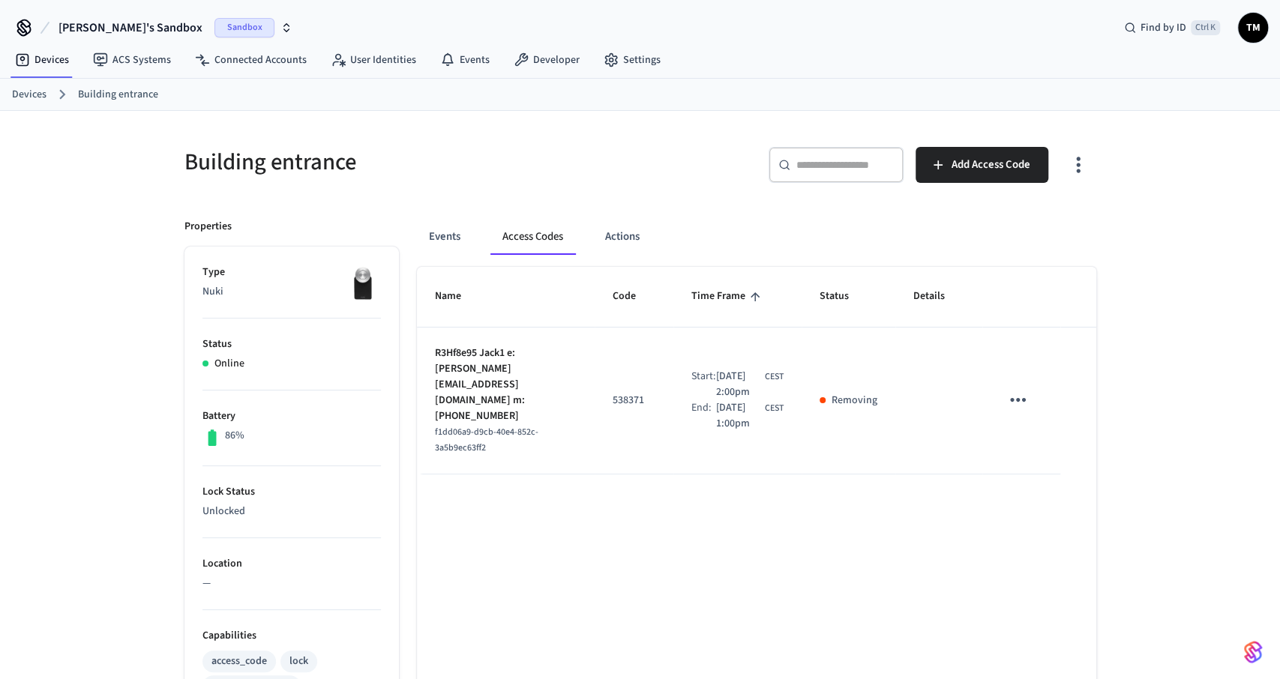
click at [978, 205] on div "Events Access Codes Actions Name Code Time Frame Status Details R3Hf8e95 Jack1 …" at bounding box center [747, 661] width 697 height 920
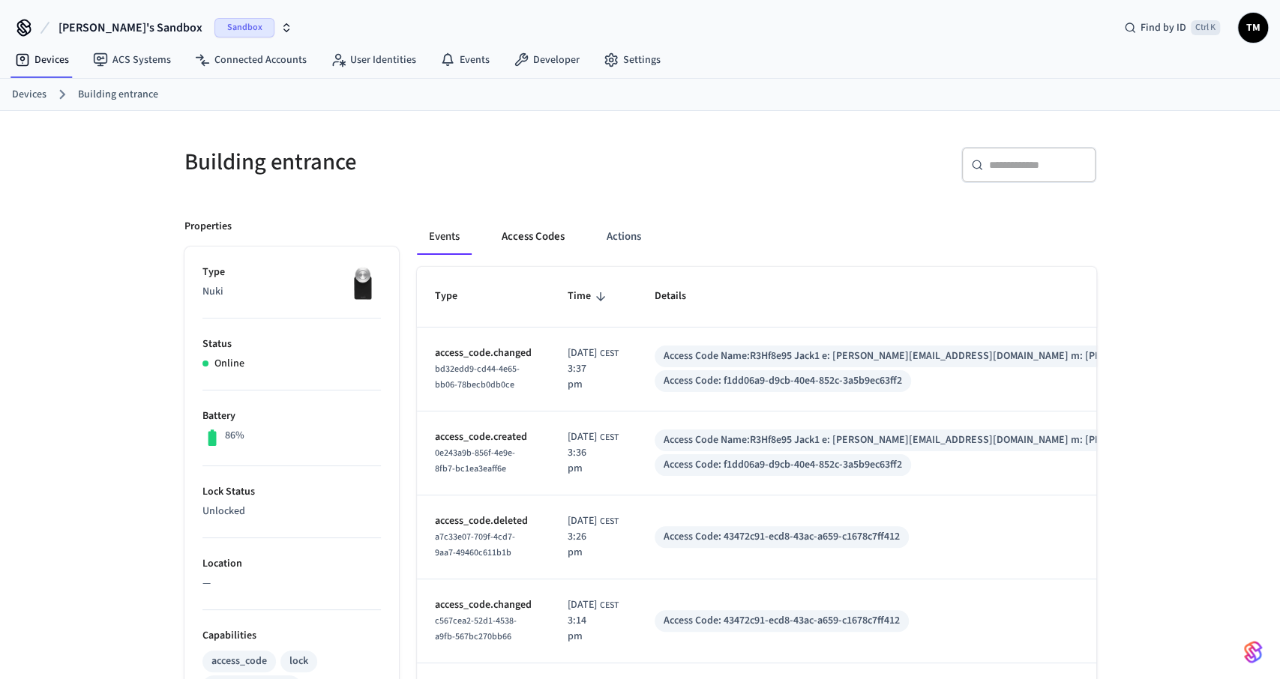
click at [528, 232] on button "Access Codes" at bounding box center [532, 237] width 87 height 36
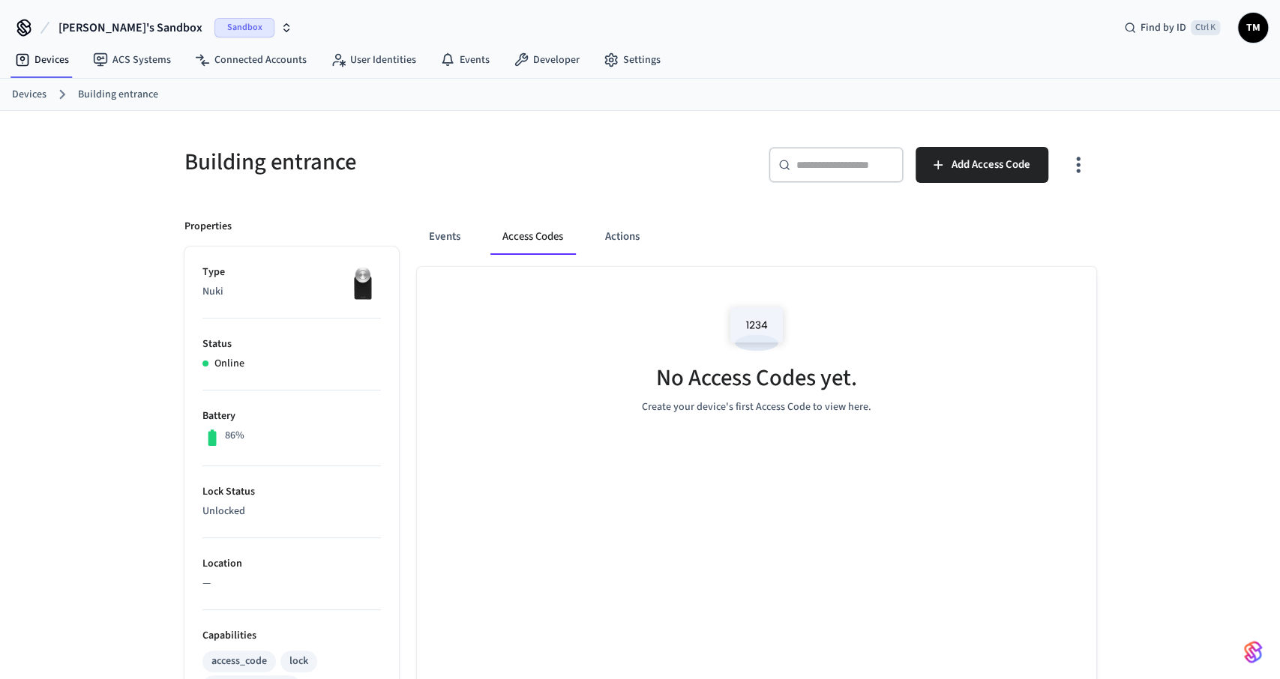
click at [905, 274] on div "No Access Codes yet. Create your device's first Access Code to view here." at bounding box center [756, 356] width 679 height 178
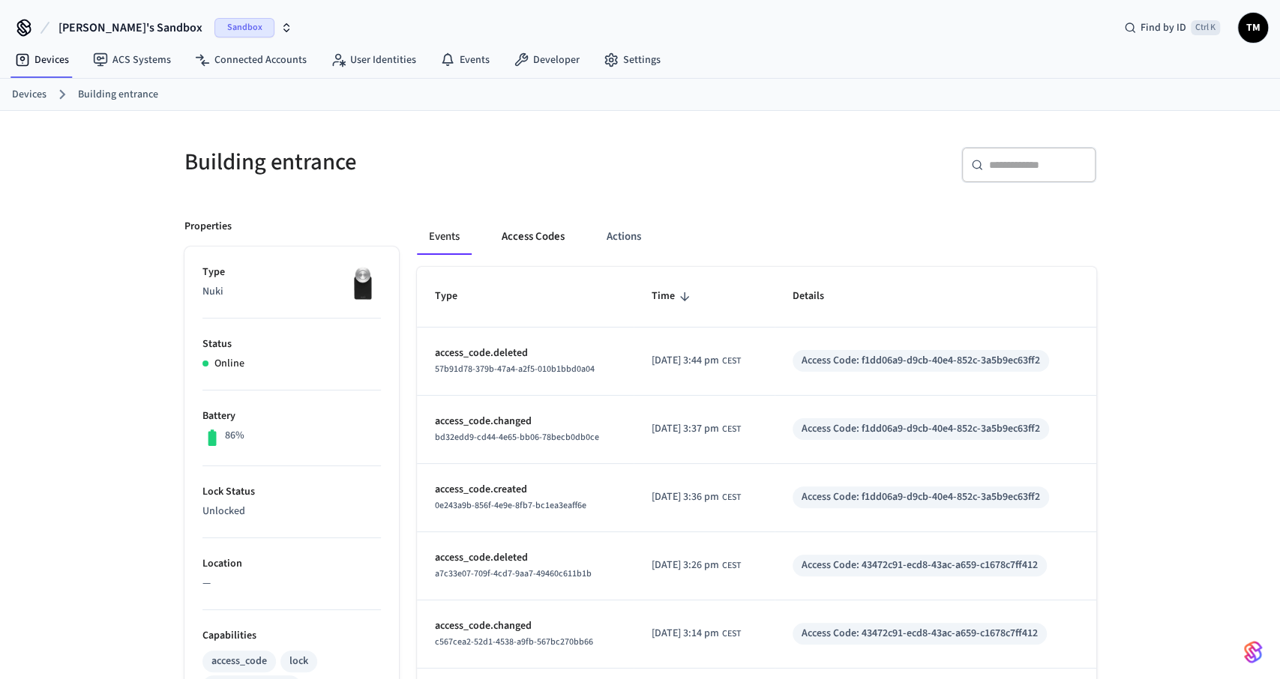
click at [531, 247] on button "Access Codes" at bounding box center [532, 237] width 87 height 36
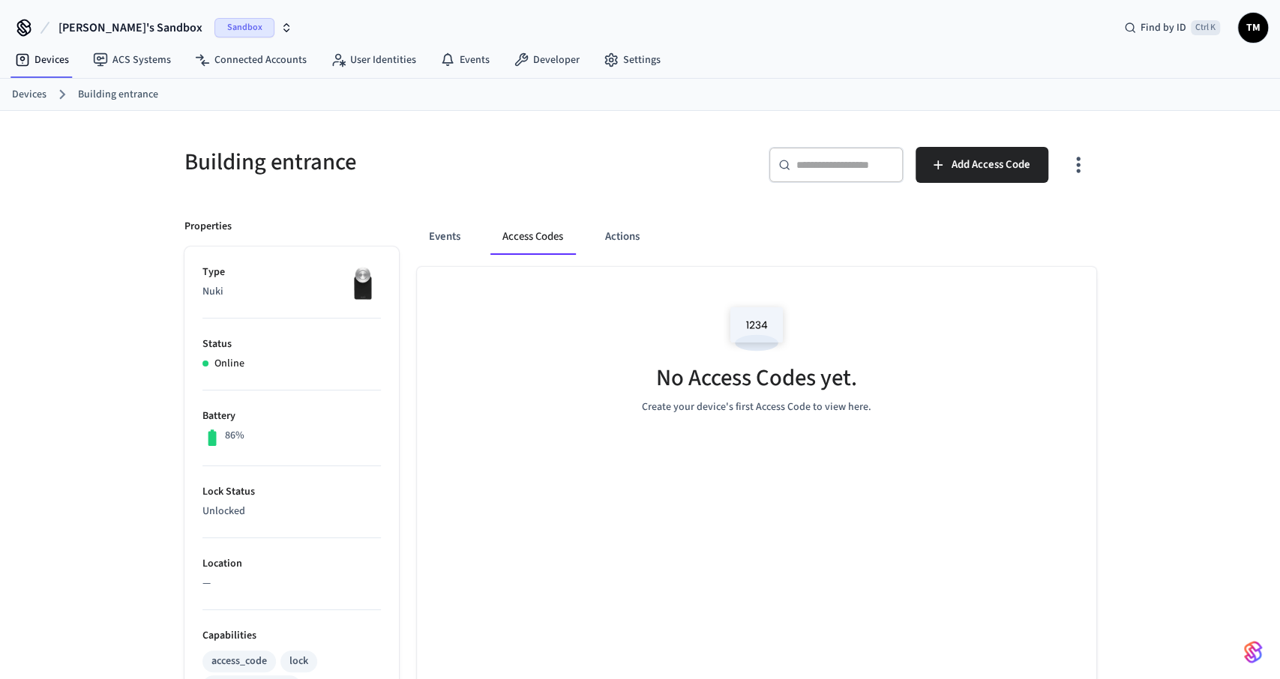
click at [29, 95] on link "Devices" at bounding box center [29, 95] width 34 height 16
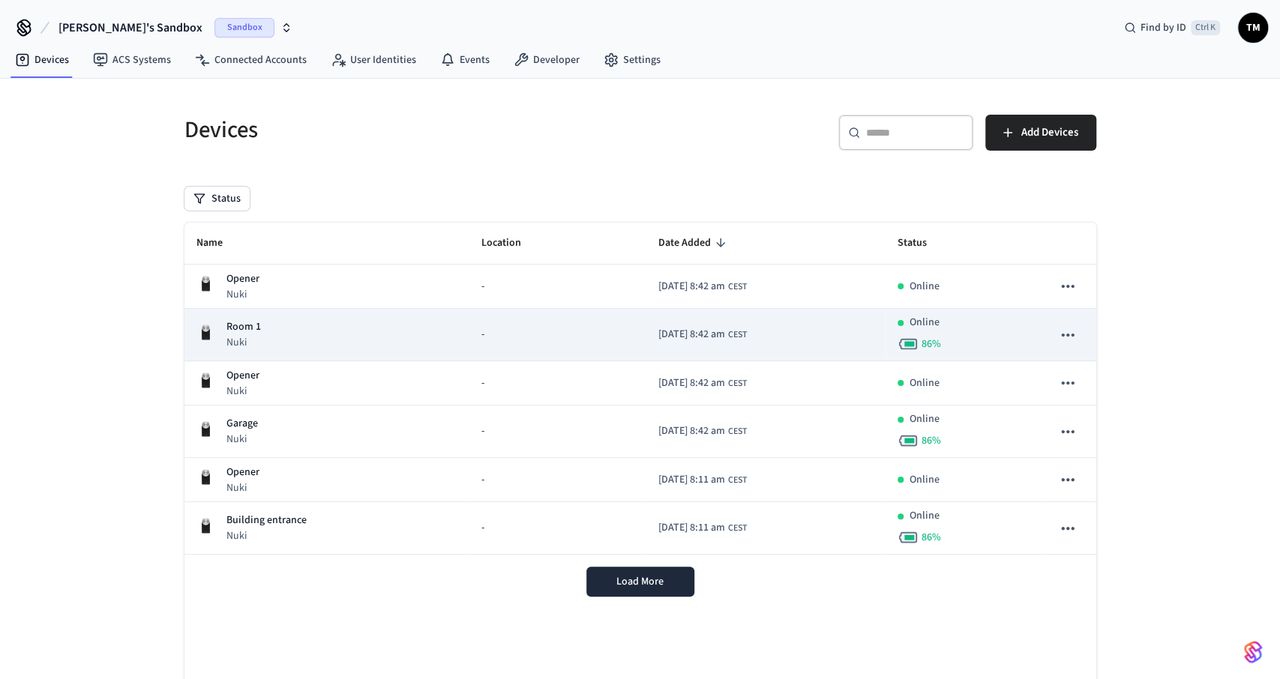
click at [268, 323] on div "Room 1 Nuki" at bounding box center [327, 334] width 262 height 31
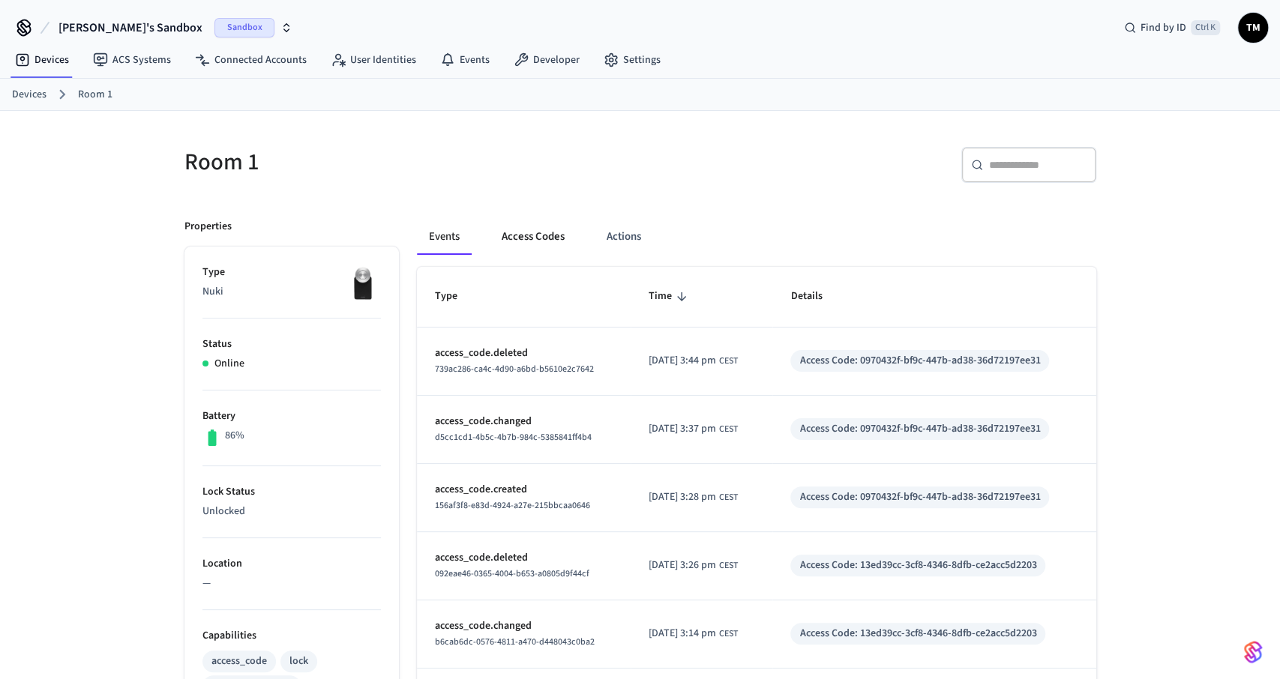
click at [513, 235] on button "Access Codes" at bounding box center [532, 237] width 87 height 36
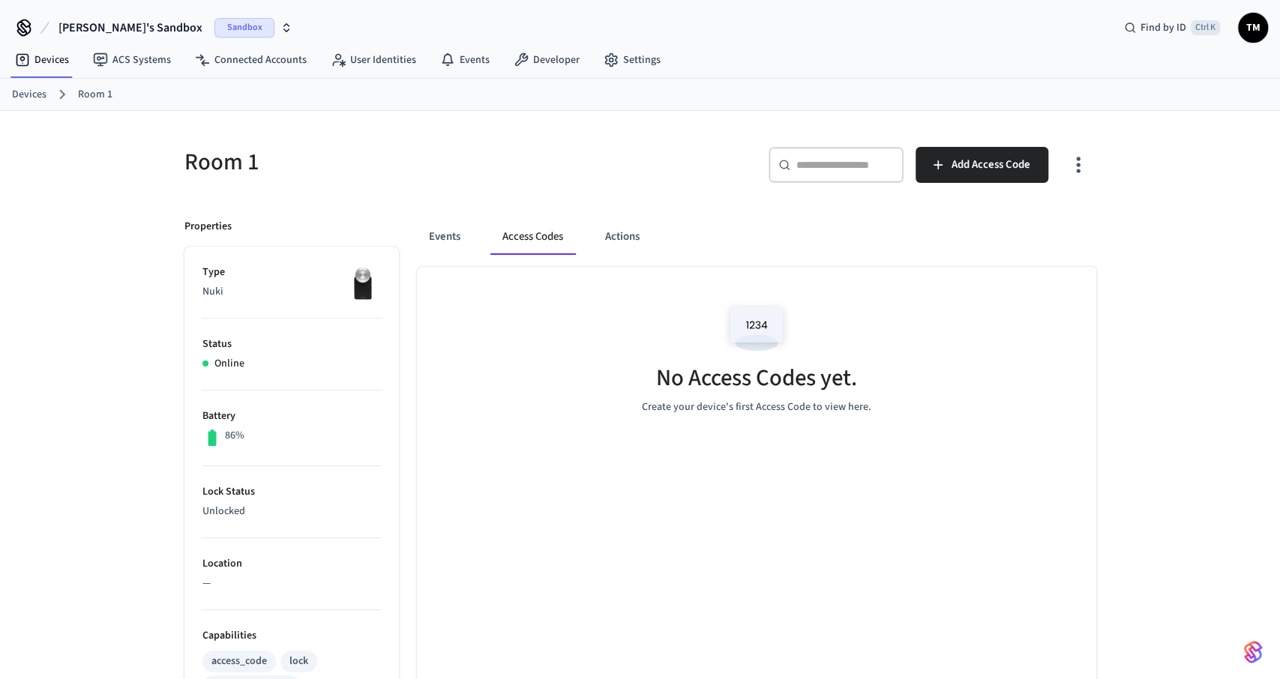
click at [28, 95] on link "Devices" at bounding box center [29, 95] width 34 height 16
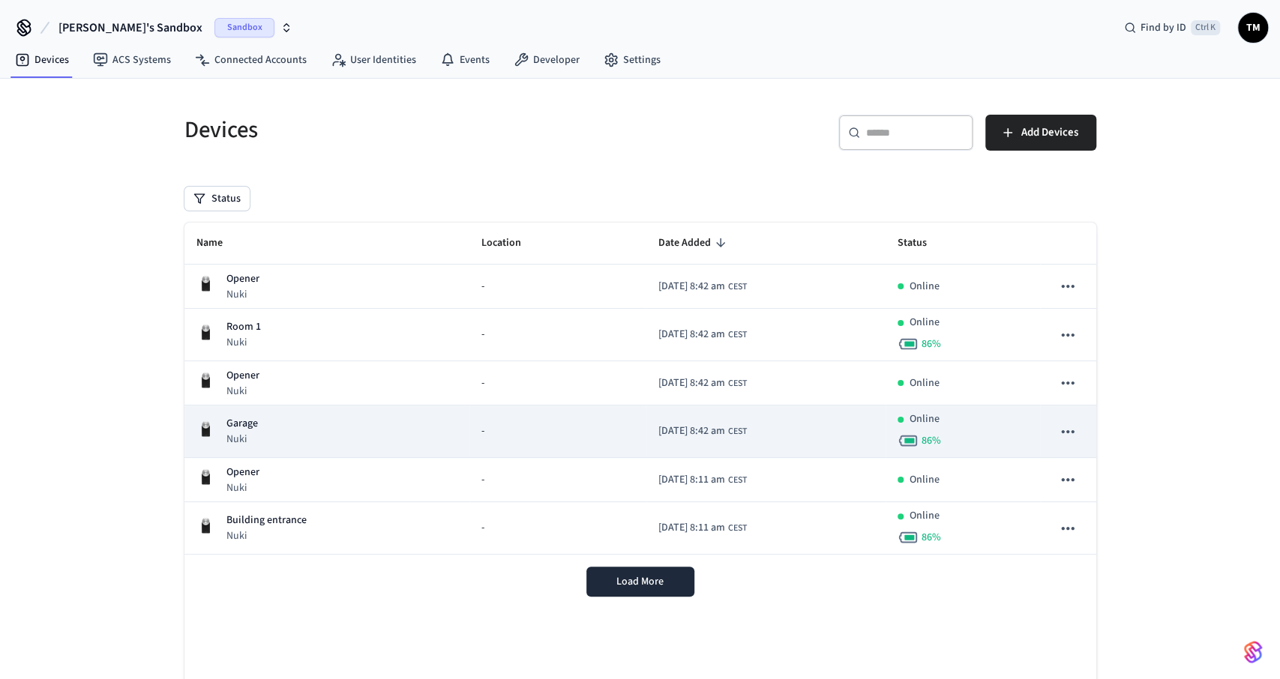
click at [272, 425] on div "Garage Nuki" at bounding box center [327, 431] width 262 height 31
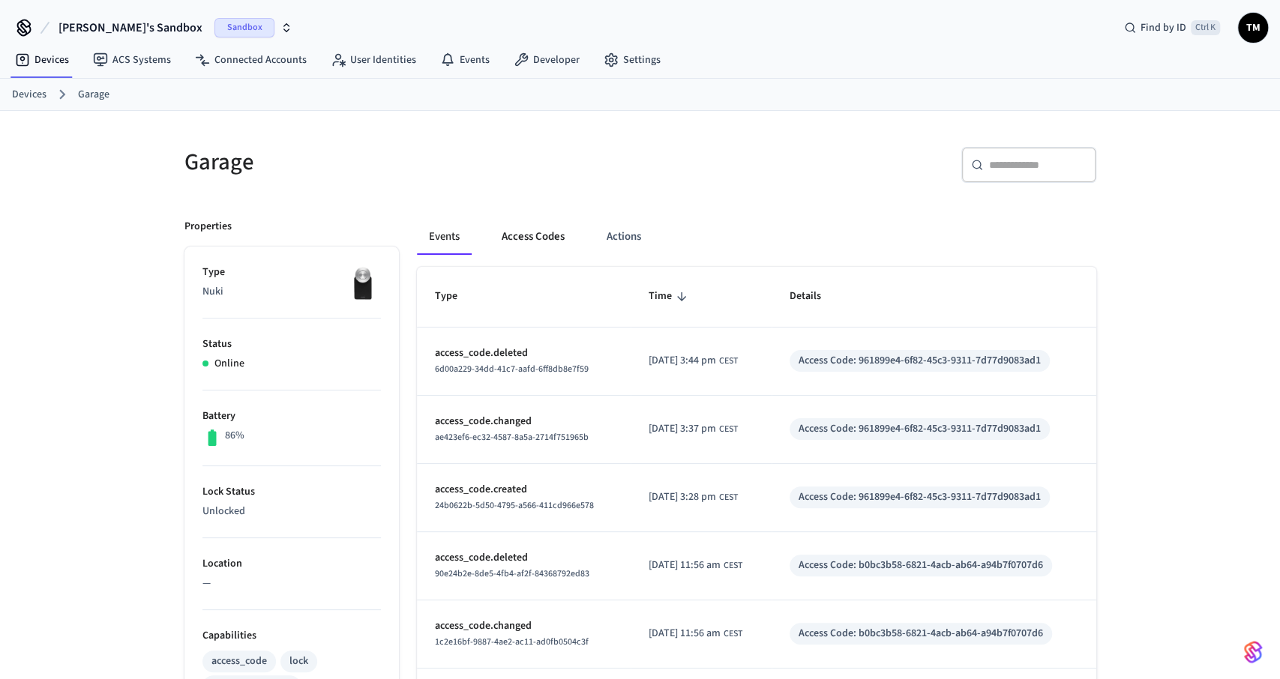
click at [527, 227] on button "Access Codes" at bounding box center [532, 237] width 87 height 36
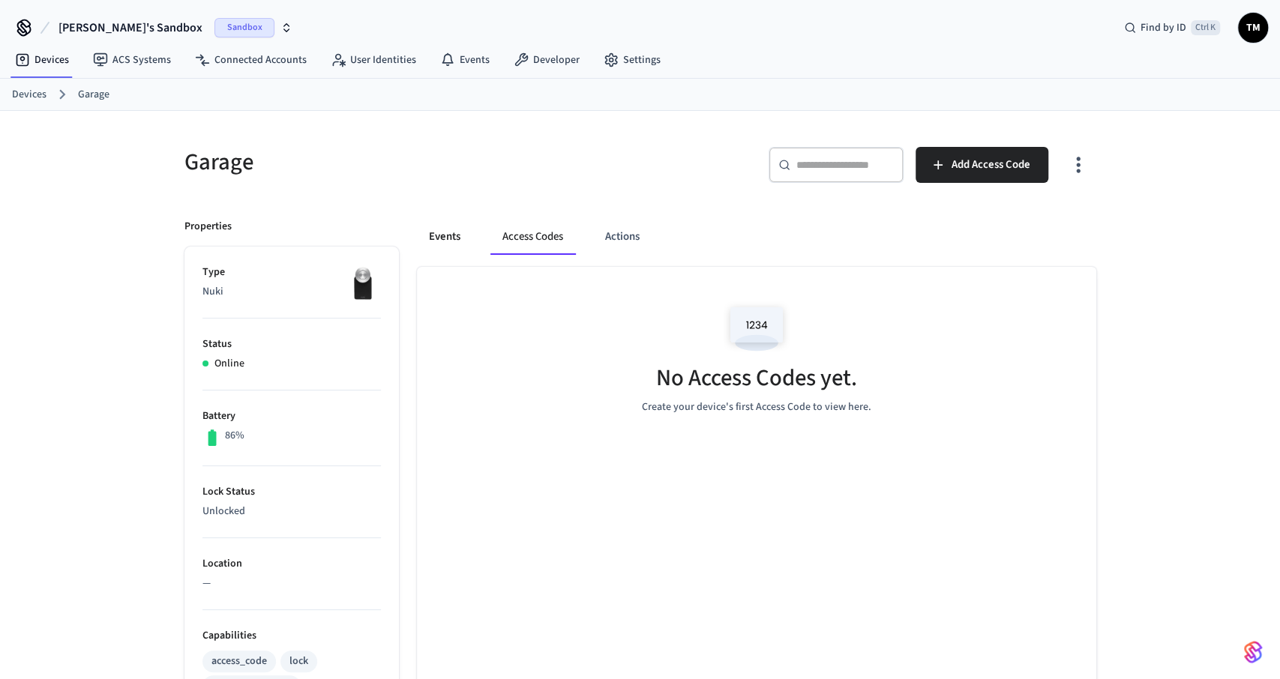
click at [452, 236] on button "Events" at bounding box center [444, 237] width 55 height 36
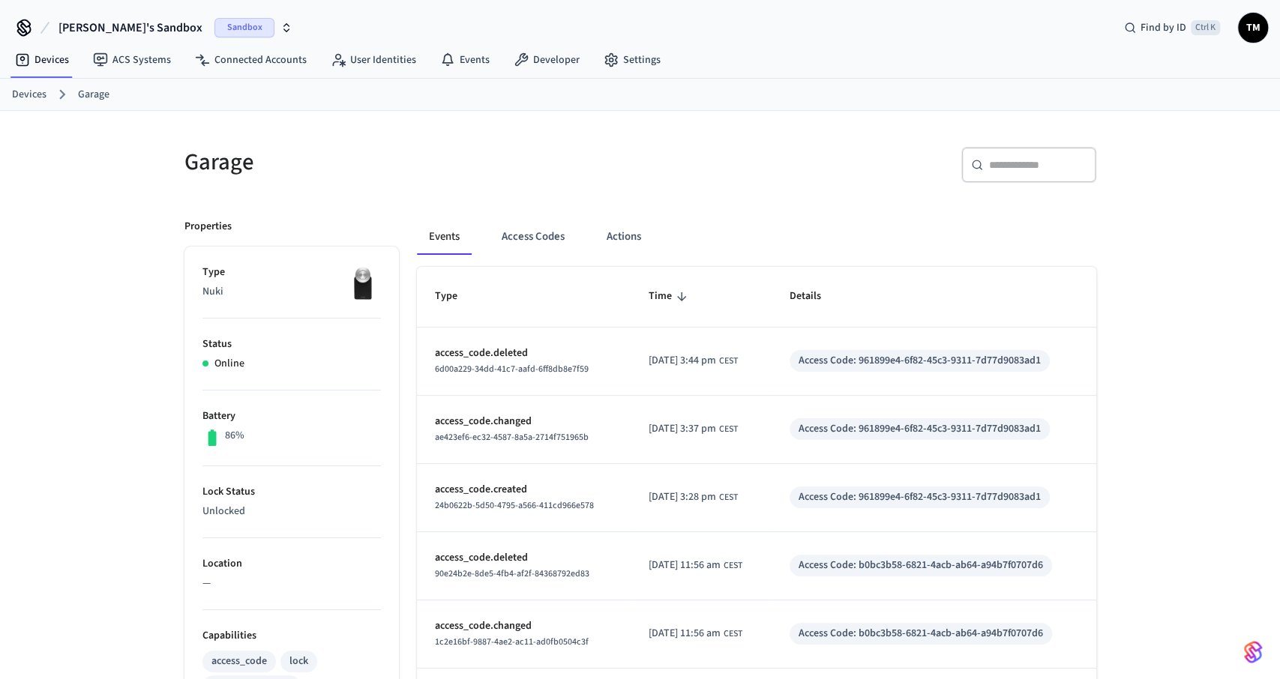
click at [417, 124] on div "Garage ​ ​ Properties Type Nuki Status Online Battery 86% Lock Status Unlocked …" at bounding box center [639, 623] width 959 height 1025
click at [540, 236] on button "Access Codes" at bounding box center [532, 237] width 87 height 36
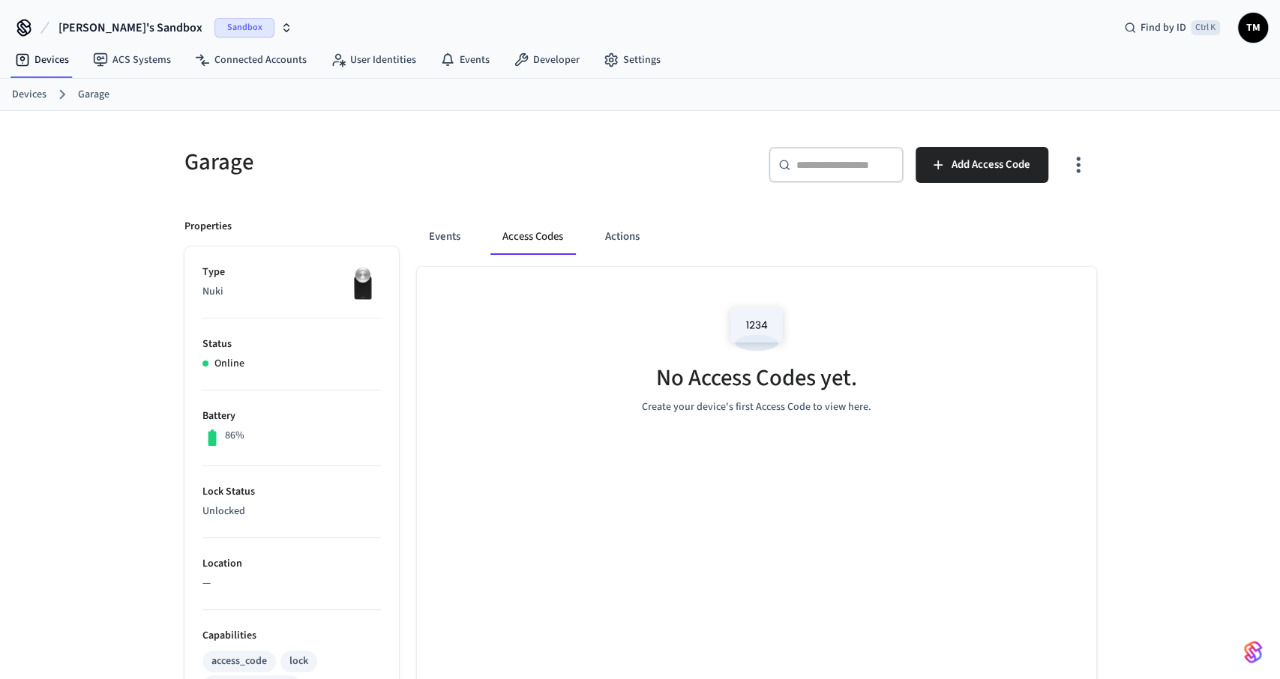
click at [27, 92] on link "Devices" at bounding box center [29, 95] width 34 height 16
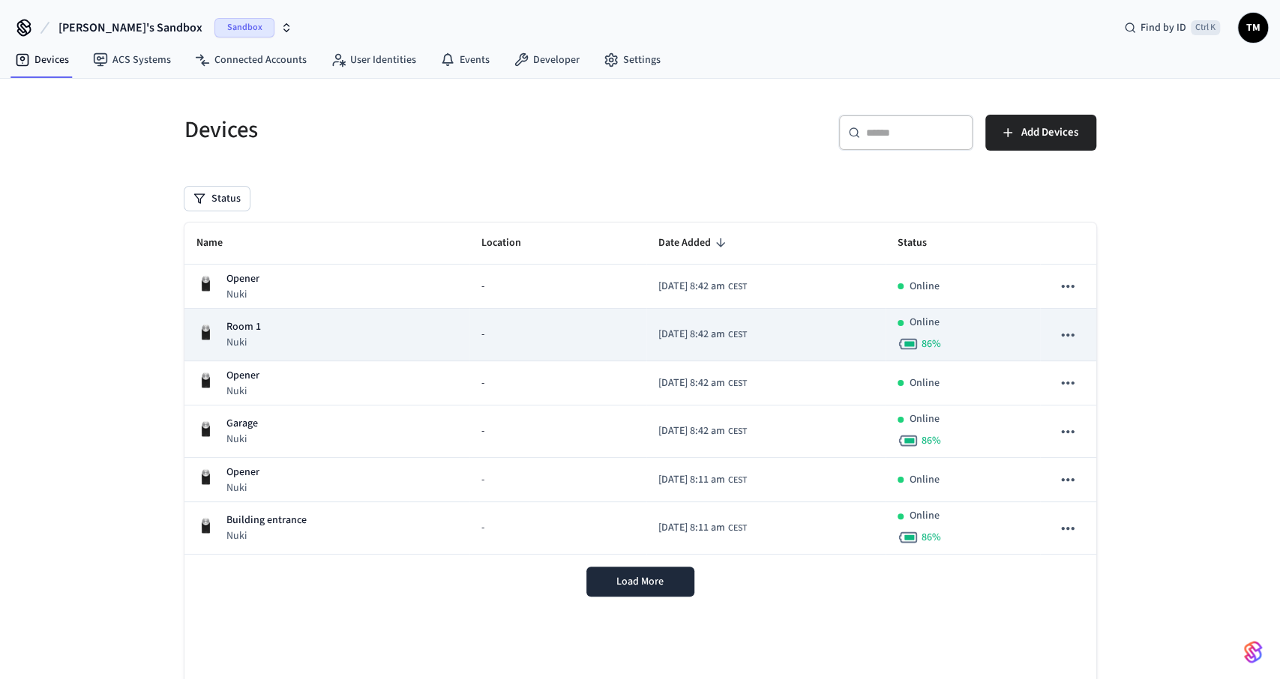
click at [289, 334] on div "Room 1 Nuki" at bounding box center [327, 334] width 262 height 31
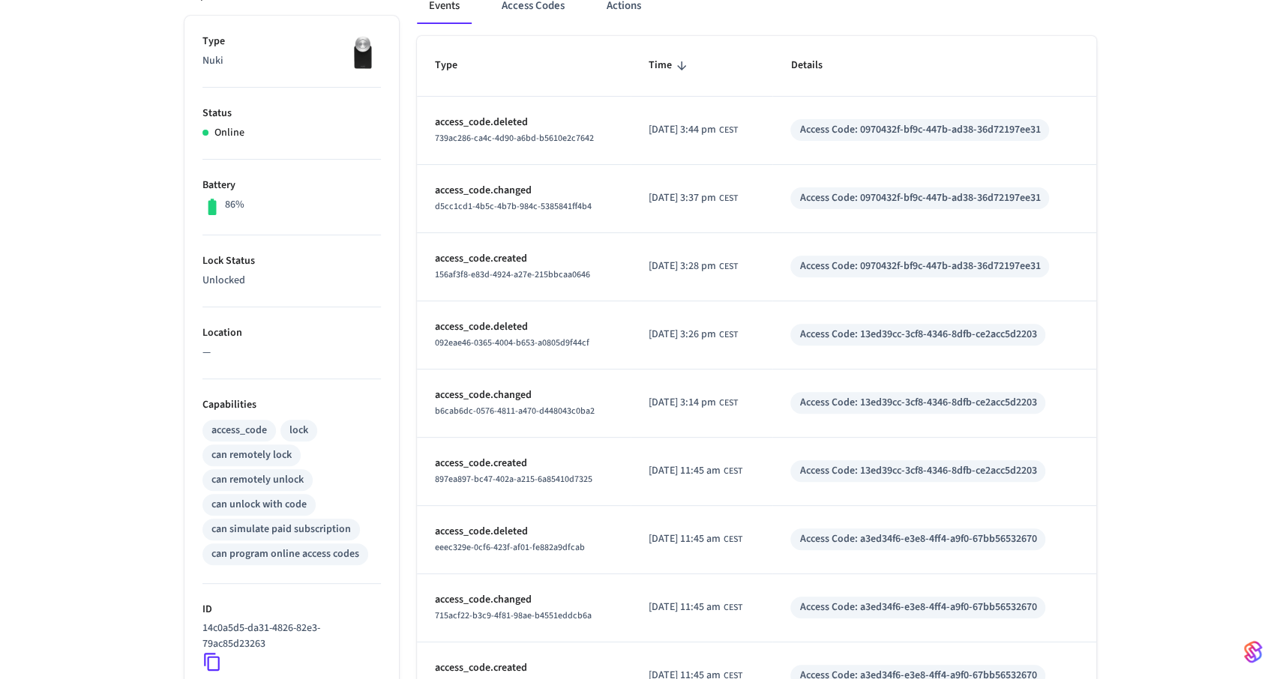
scroll to position [64, 0]
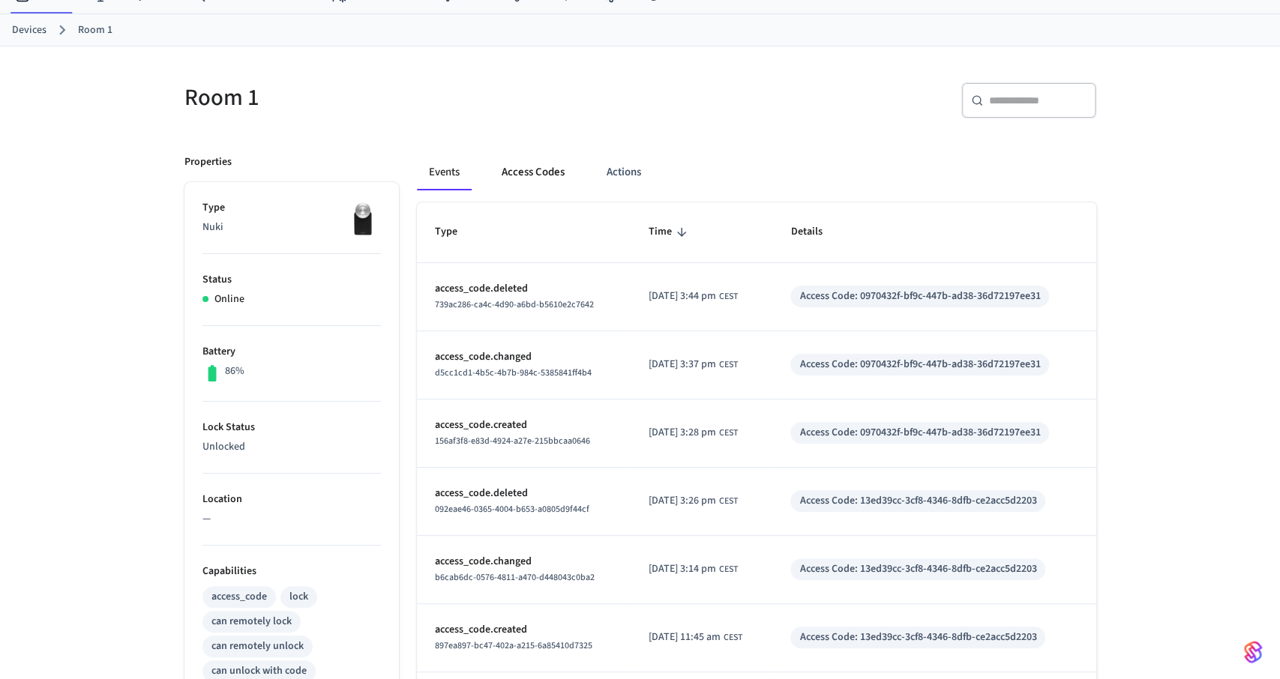
click at [542, 173] on button "Access Codes" at bounding box center [532, 172] width 87 height 36
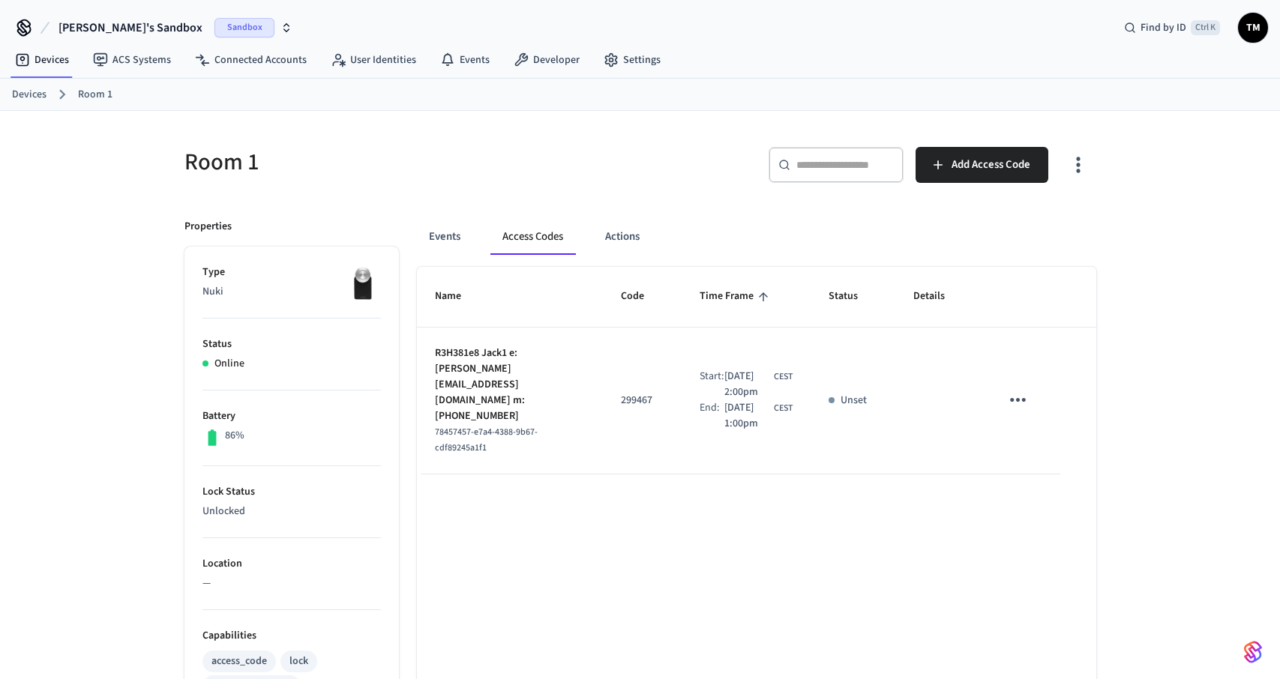
scroll to position [64, 0]
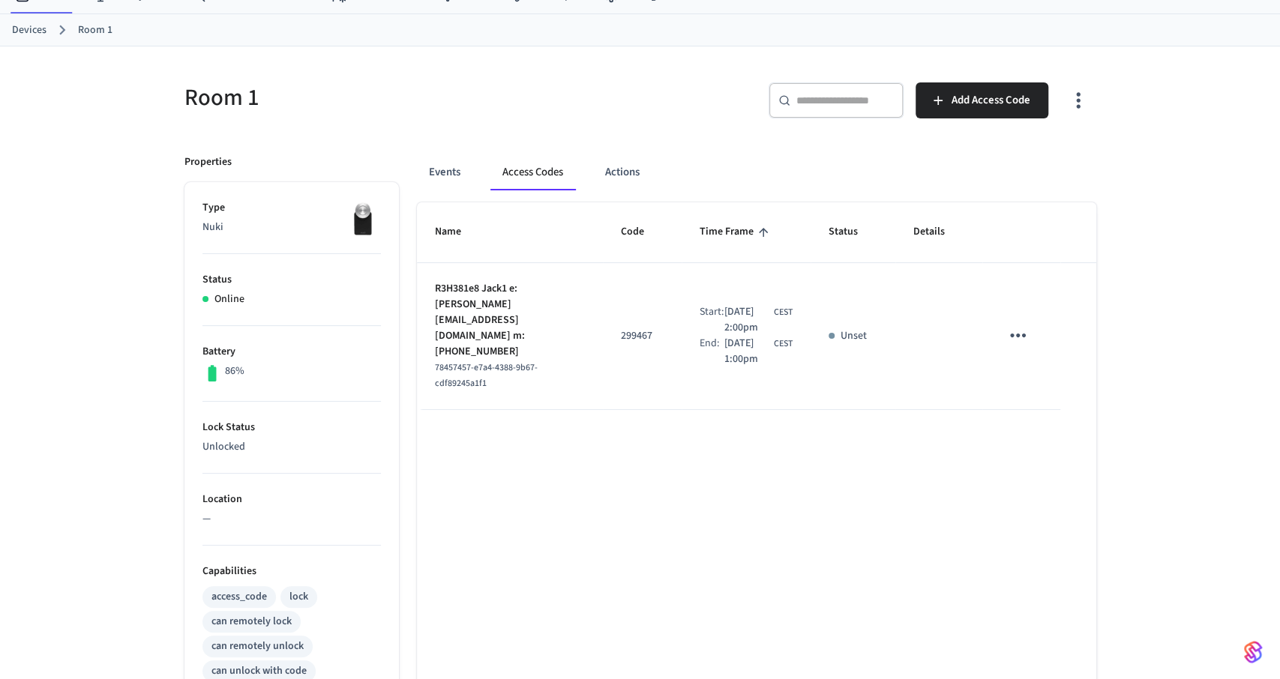
click at [37, 22] on link "Devices" at bounding box center [29, 30] width 34 height 16
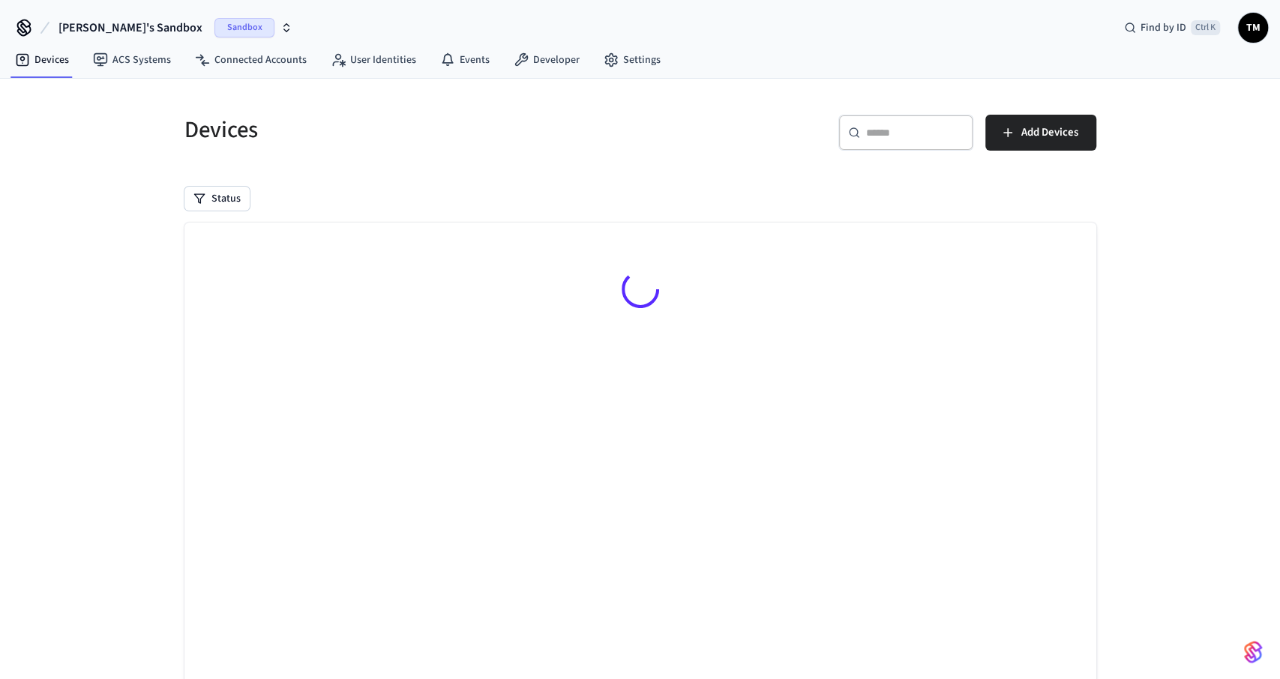
click at [37, 28] on icon at bounding box center [45, 28] width 18 height 18
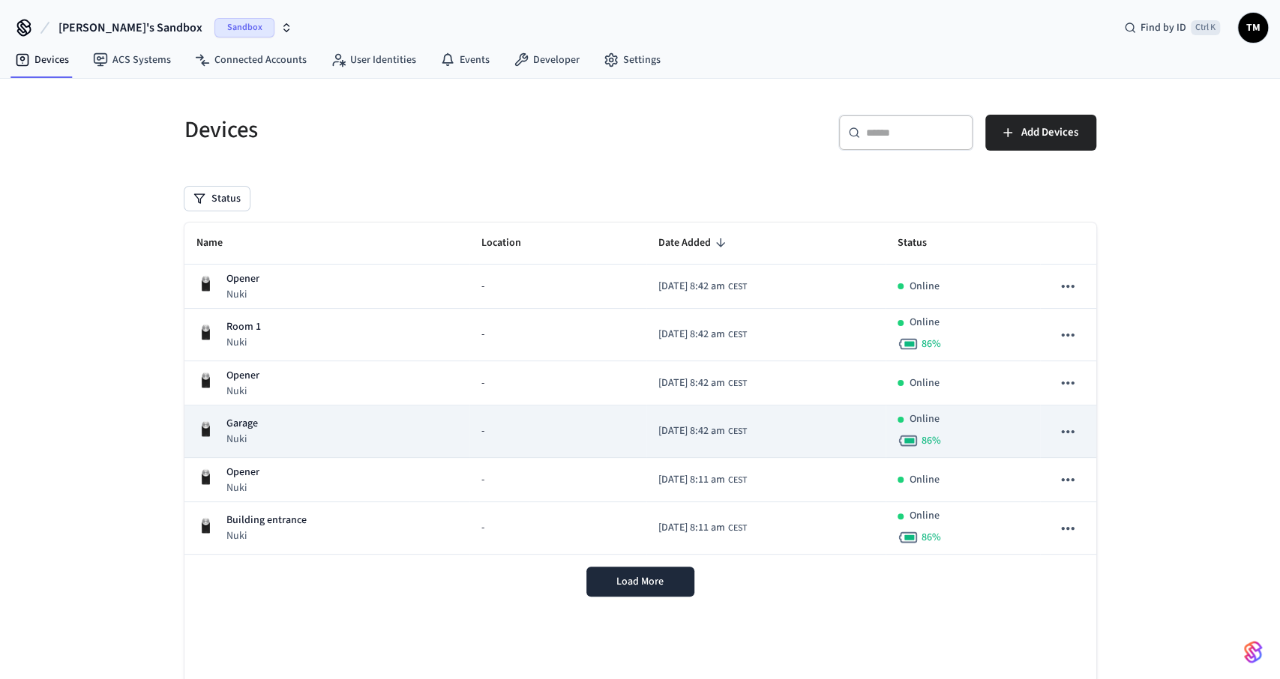
click at [282, 436] on div "Garage Nuki" at bounding box center [327, 431] width 262 height 31
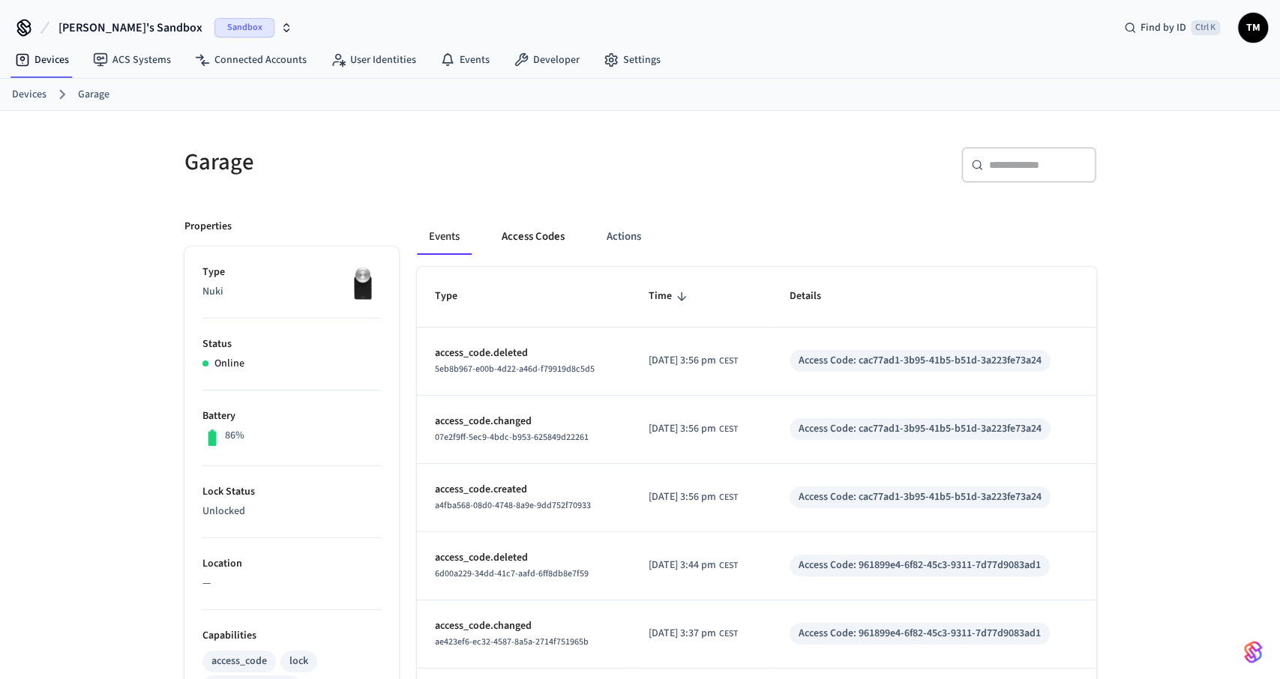
click at [530, 249] on button "Access Codes" at bounding box center [532, 237] width 87 height 36
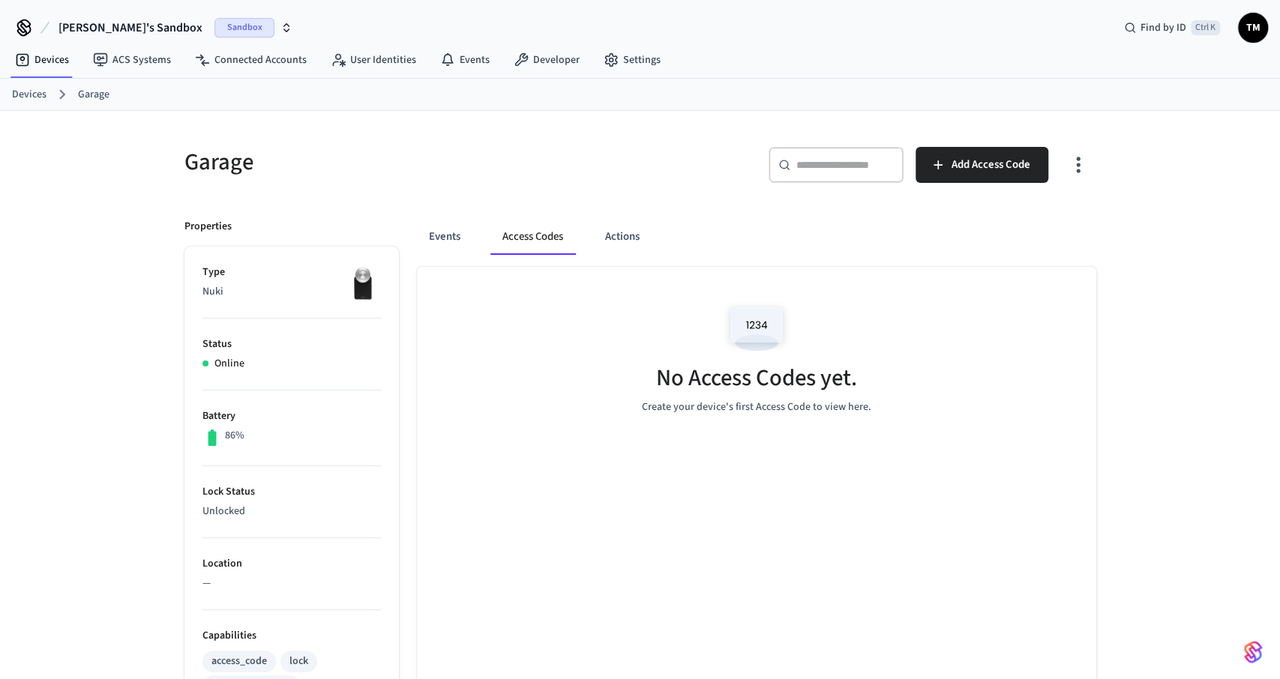
click at [40, 93] on link "Devices" at bounding box center [29, 95] width 34 height 16
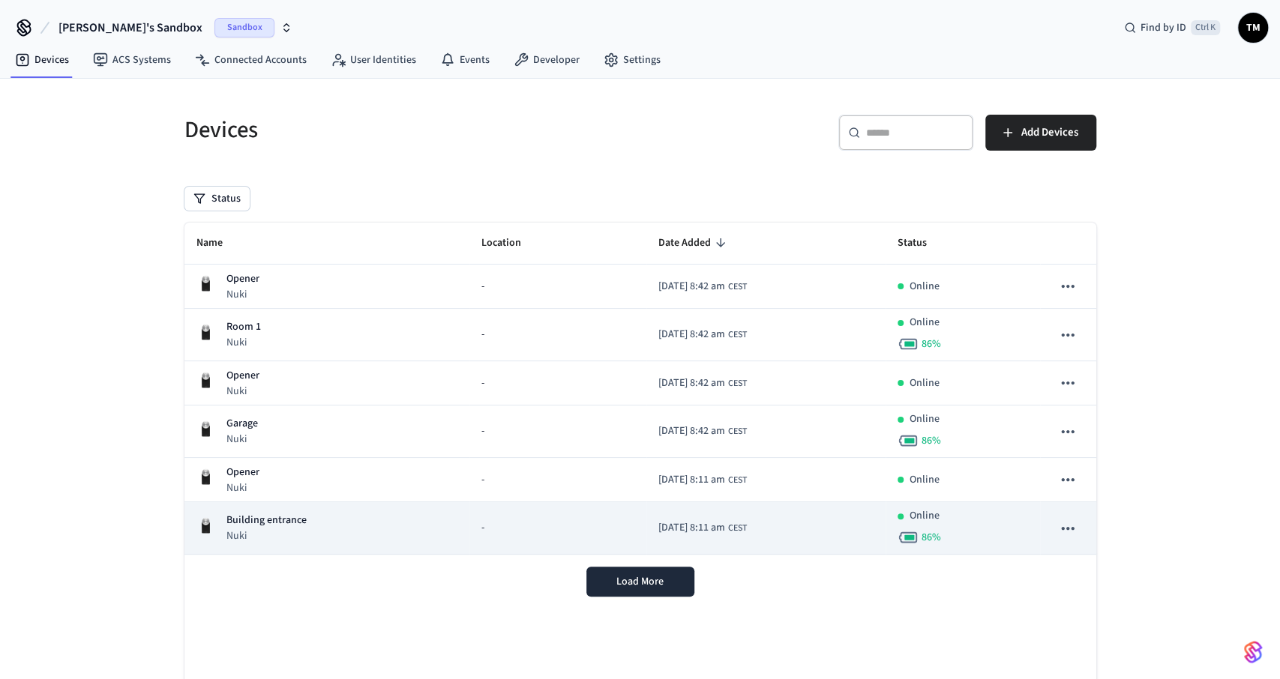
click at [304, 525] on p "Building entrance" at bounding box center [266, 521] width 80 height 16
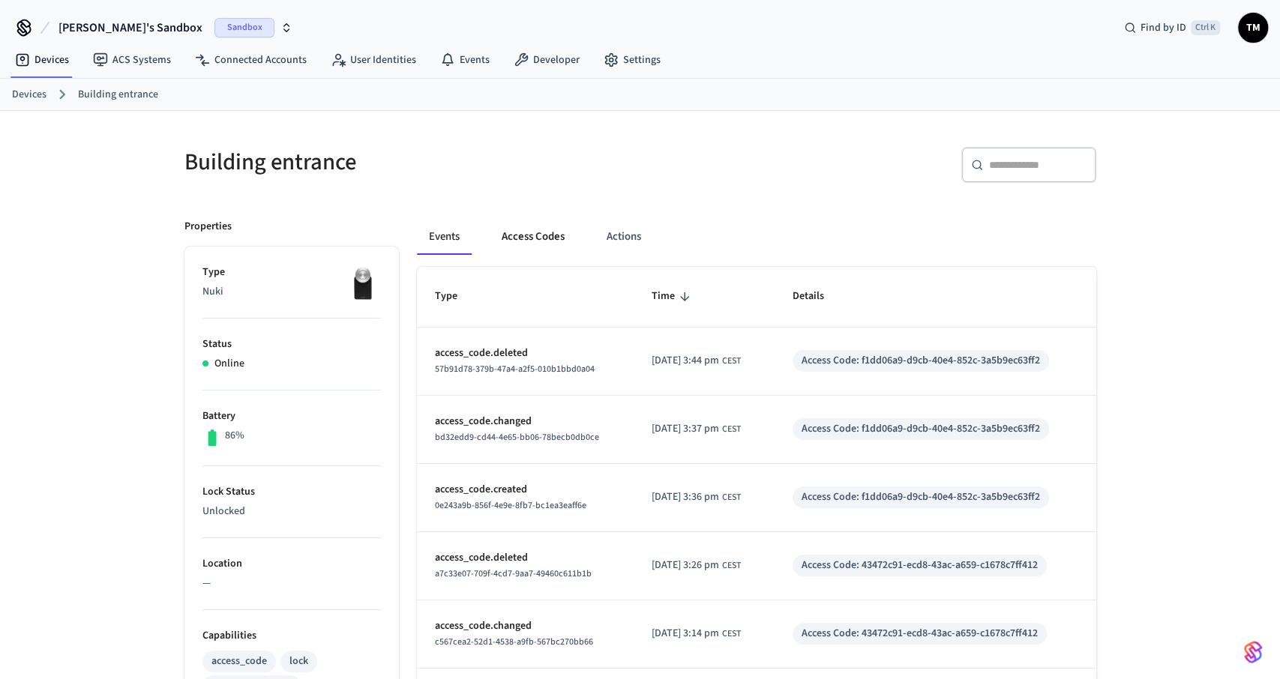
click at [548, 233] on button "Access Codes" at bounding box center [532, 237] width 87 height 36
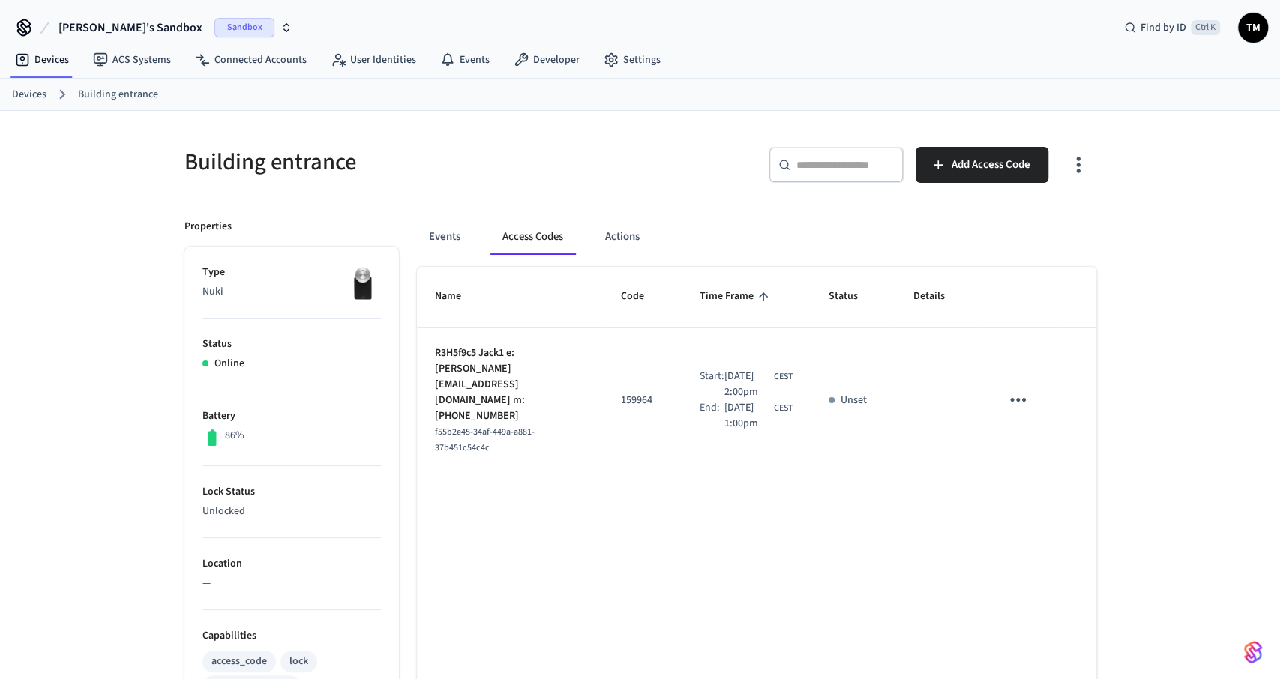
click at [900, 416] on td "sticky table" at bounding box center [938, 401] width 87 height 147
click at [28, 100] on link "Devices" at bounding box center [29, 95] width 34 height 16
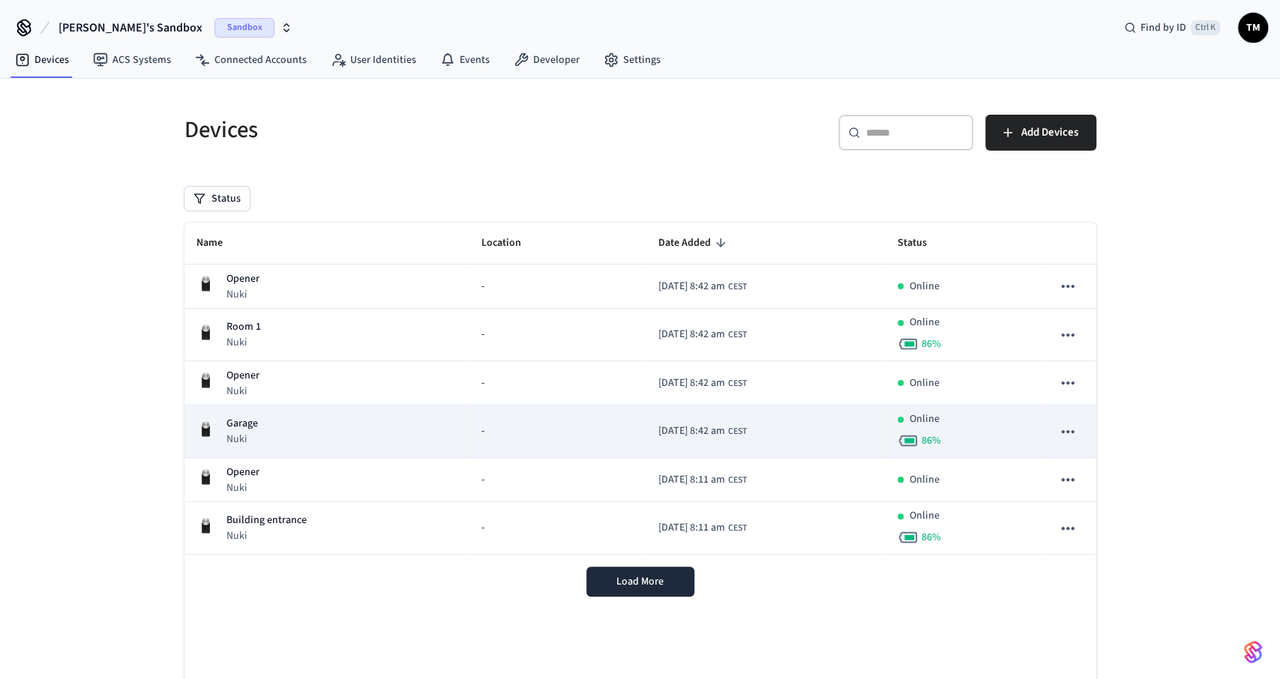
click at [270, 433] on div "Garage Nuki" at bounding box center [327, 431] width 262 height 31
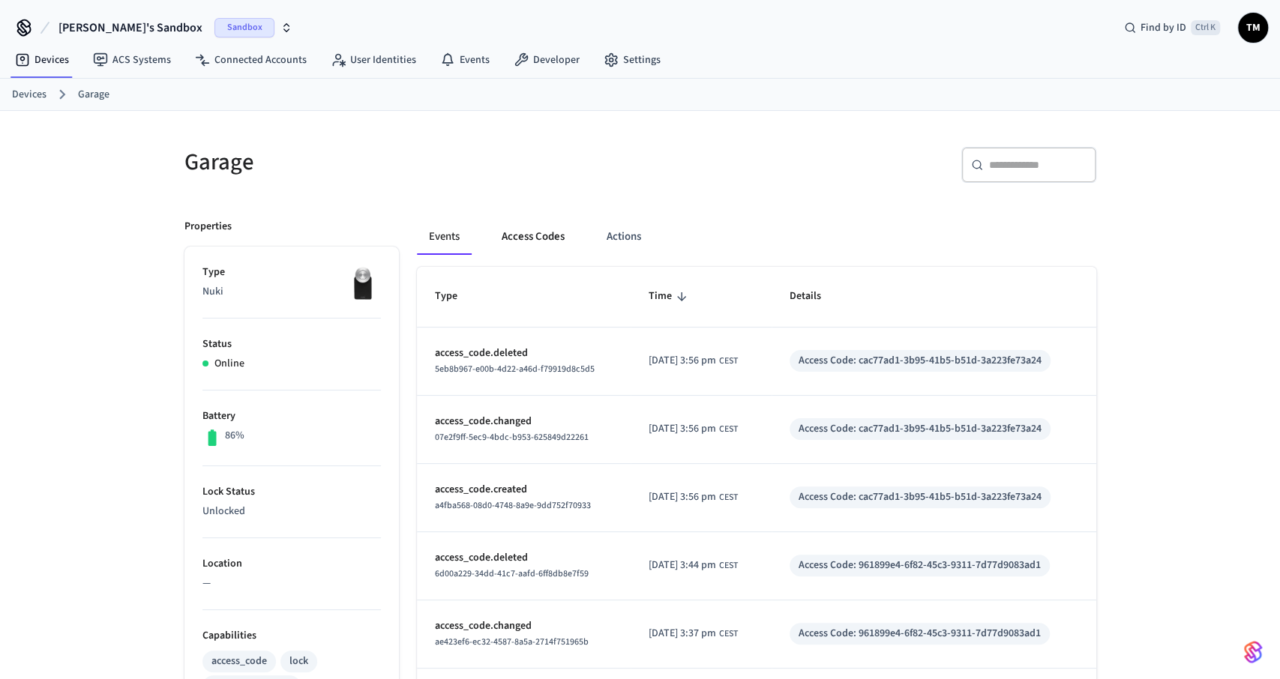
click at [544, 235] on button "Access Codes" at bounding box center [532, 237] width 87 height 36
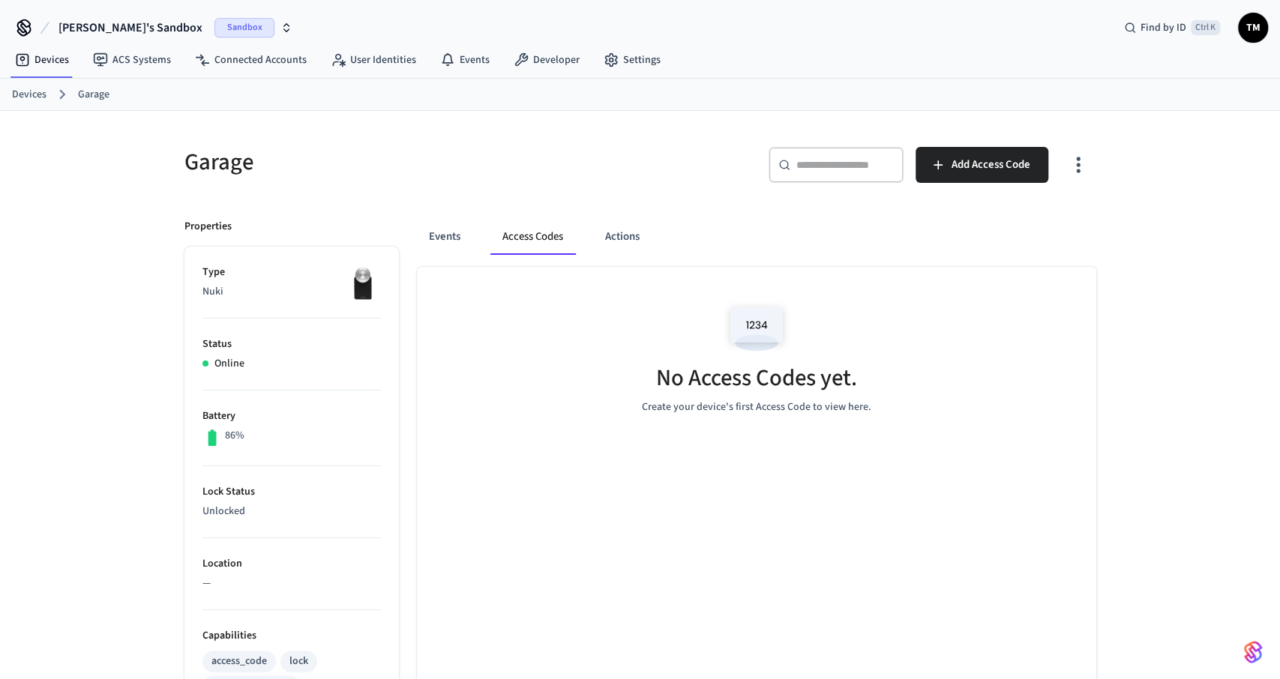
click at [32, 89] on link "Devices" at bounding box center [29, 95] width 34 height 16
